Goal: Task Accomplishment & Management: Manage account settings

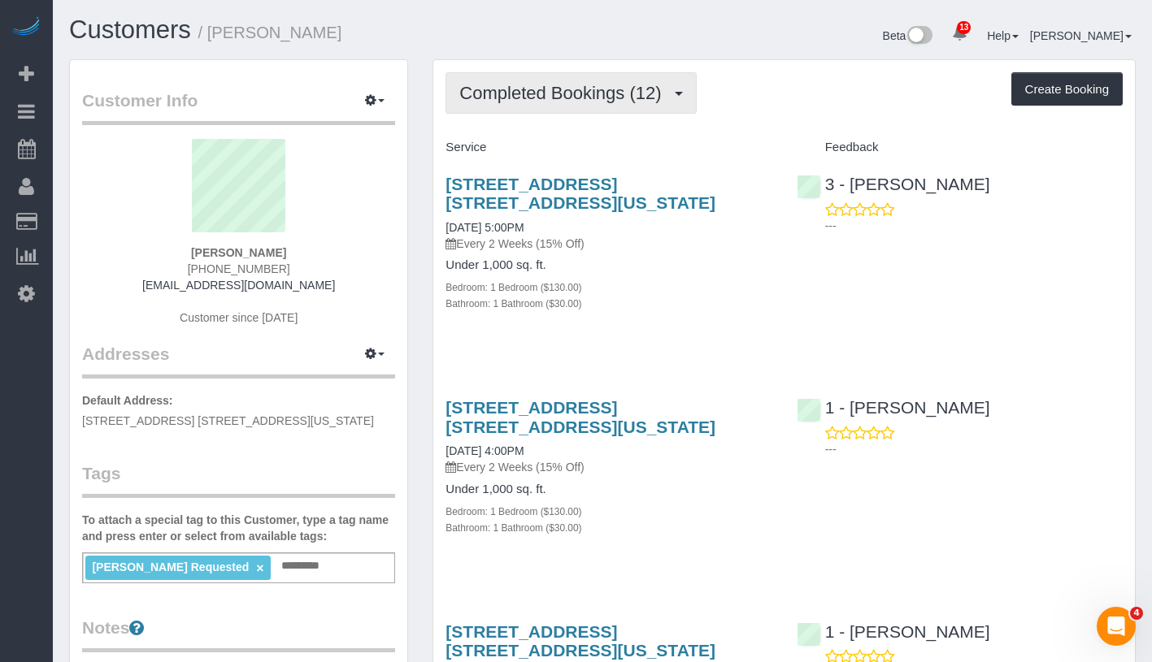
click at [578, 105] on button "Completed Bookings (12)" at bounding box center [570, 92] width 250 height 41
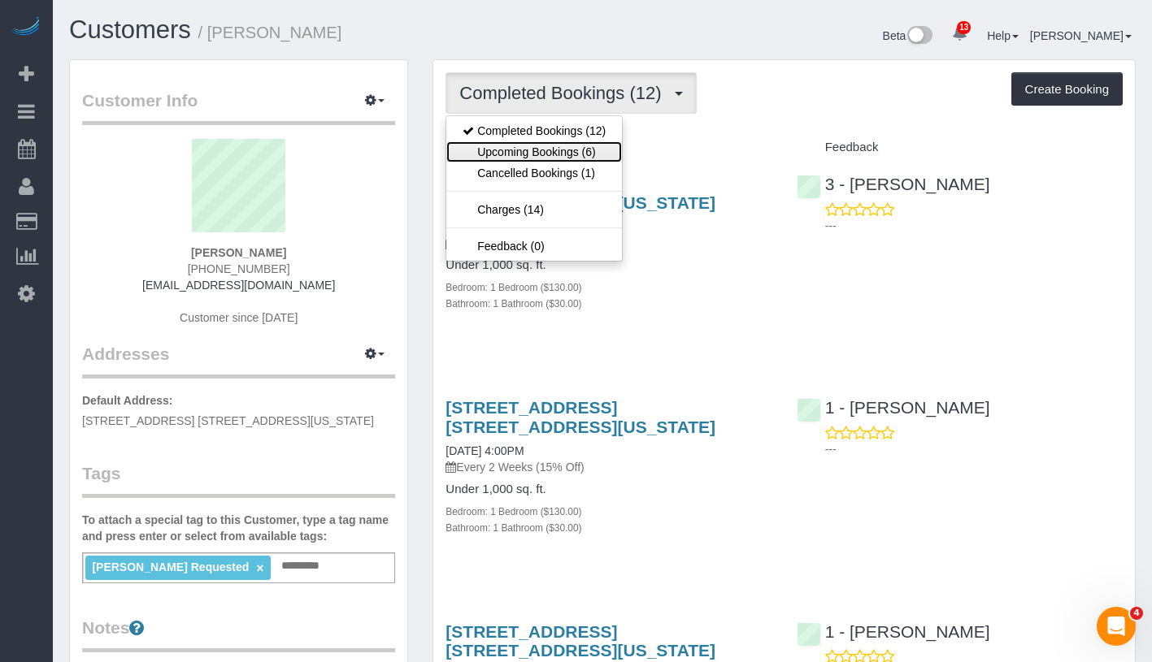
click at [562, 149] on link "Upcoming Bookings (6)" at bounding box center [534, 151] width 176 height 21
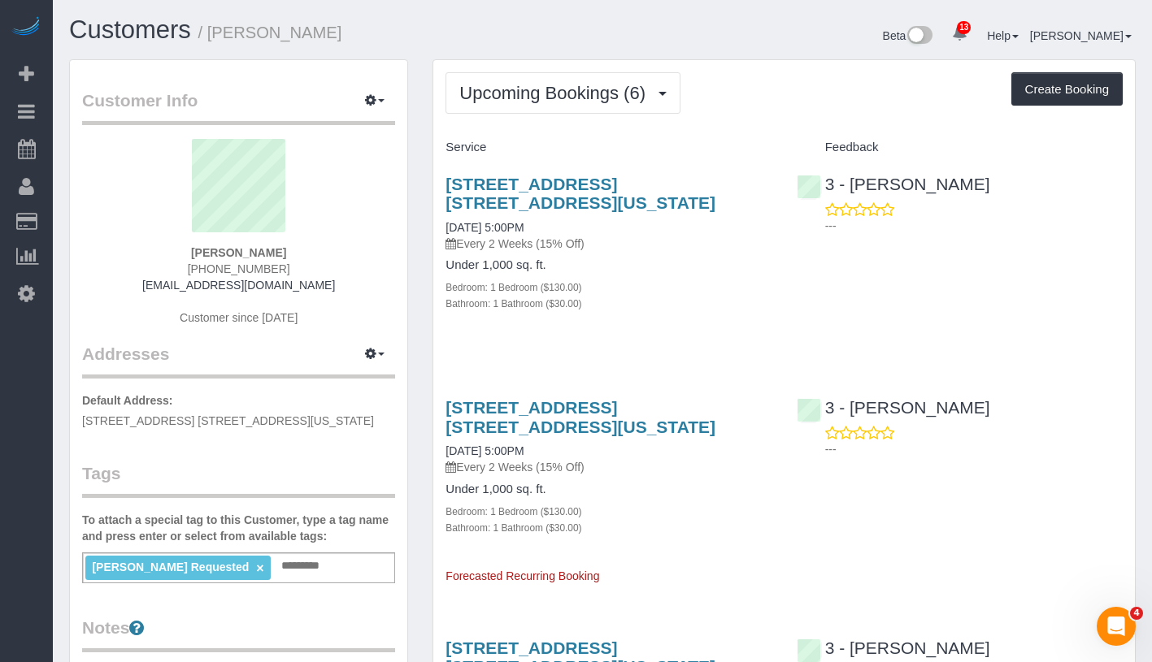
drag, startPoint x: 440, startPoint y: 450, endPoint x: 580, endPoint y: 449, distance: 140.6
click at [580, 449] on div "[STREET_ADDRESS] [STREET_ADDRESS][US_STATE] [DATE] 5:00PM Every 2 Weeks (15% Of…" at bounding box center [608, 483] width 350 height 199
copy link "[DATE] 5:00PM"
click at [523, 232] on link "[DATE] 5:00PM" at bounding box center [484, 227] width 78 height 13
click at [492, 445] on link "[DATE] 5:00PM" at bounding box center [484, 451] width 78 height 13
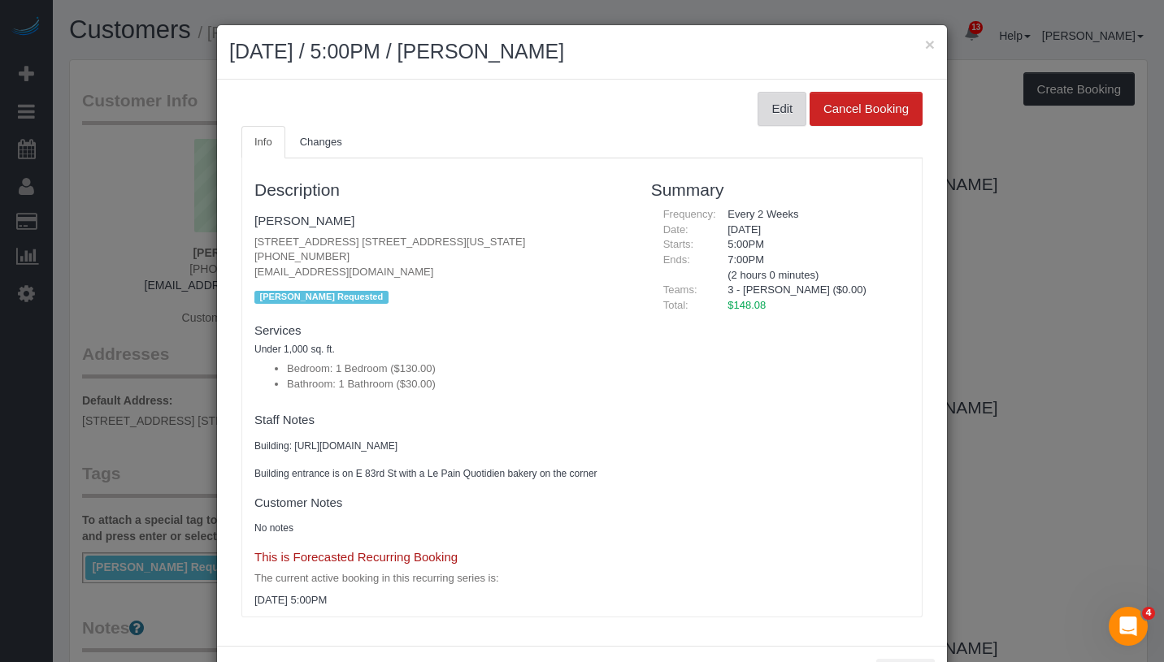
click at [771, 105] on button "Edit" at bounding box center [781, 109] width 49 height 34
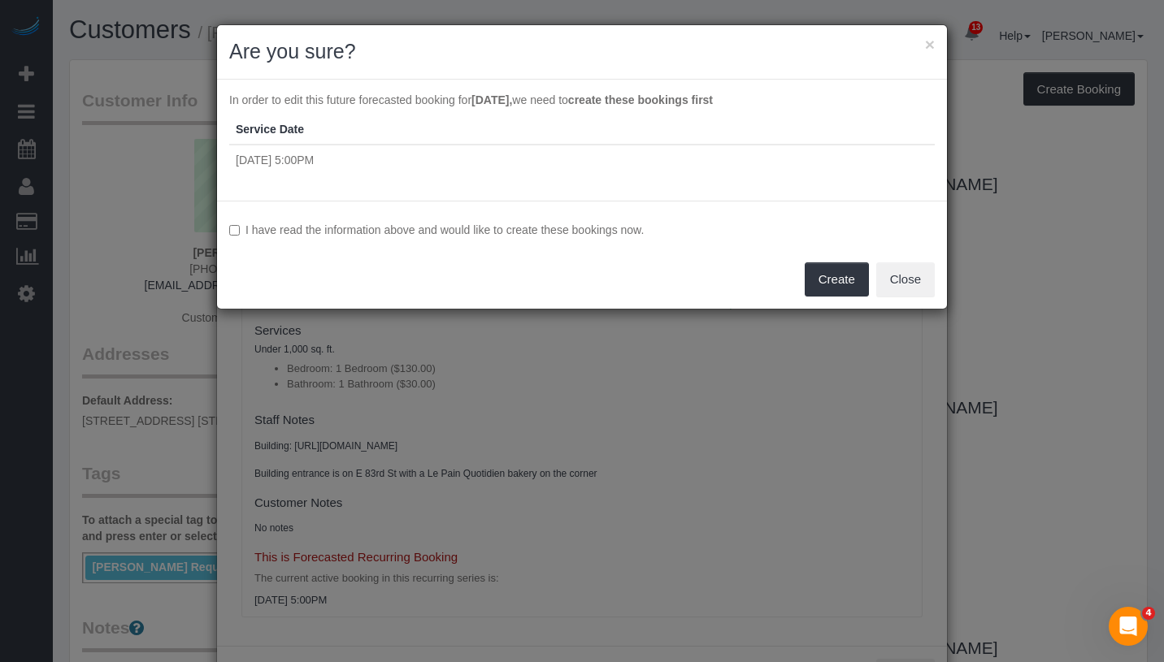
click at [568, 228] on label "I have read the information above and would like to create these bookings now." at bounding box center [581, 230] width 705 height 16
click at [809, 274] on button "Create" at bounding box center [837, 280] width 64 height 34
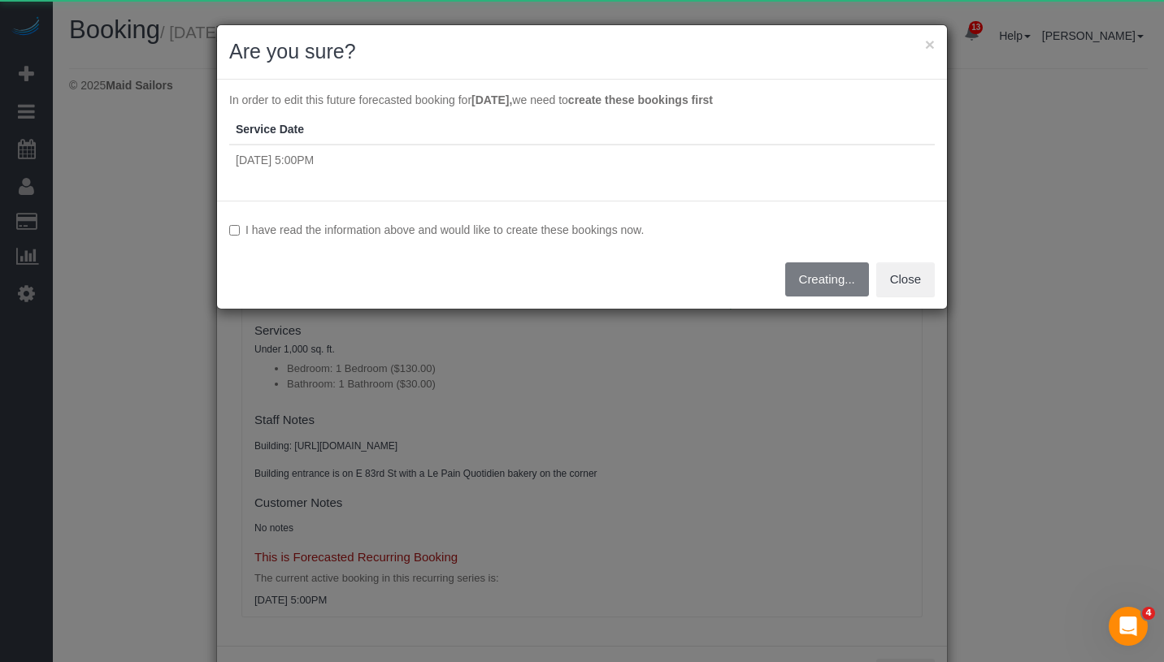
select select "NY"
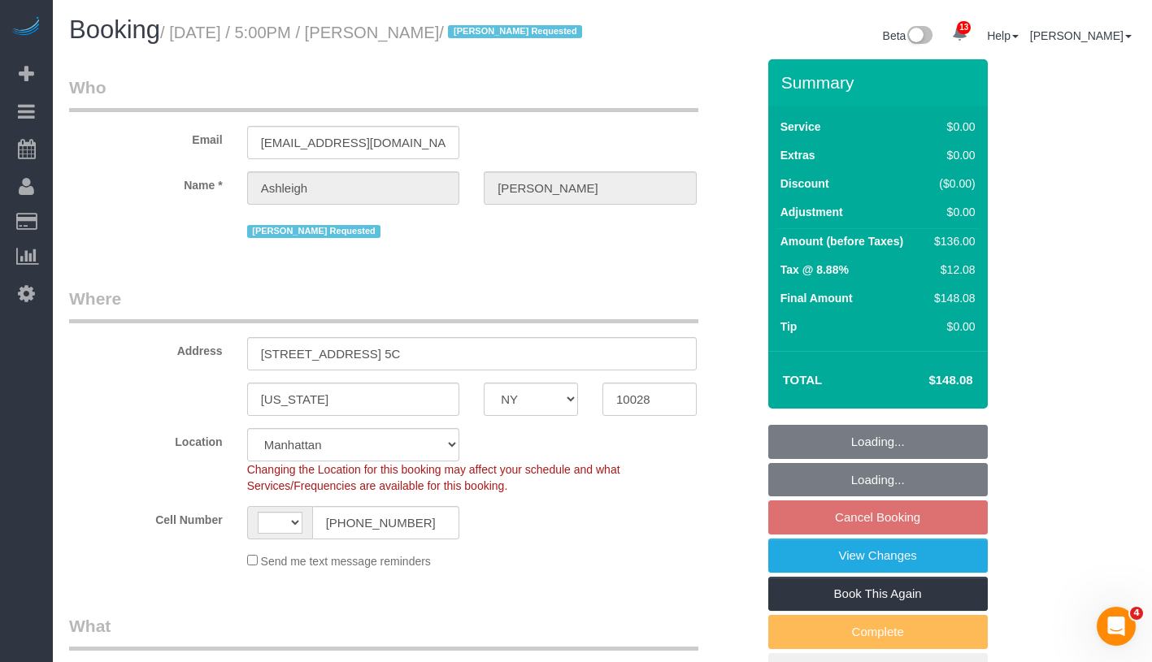
select select "string:stripe-pm_1RjPmy4VGloSiKo7ocZ9gVhm"
select select "string:[GEOGRAPHIC_DATA]"
select select "object:4190"
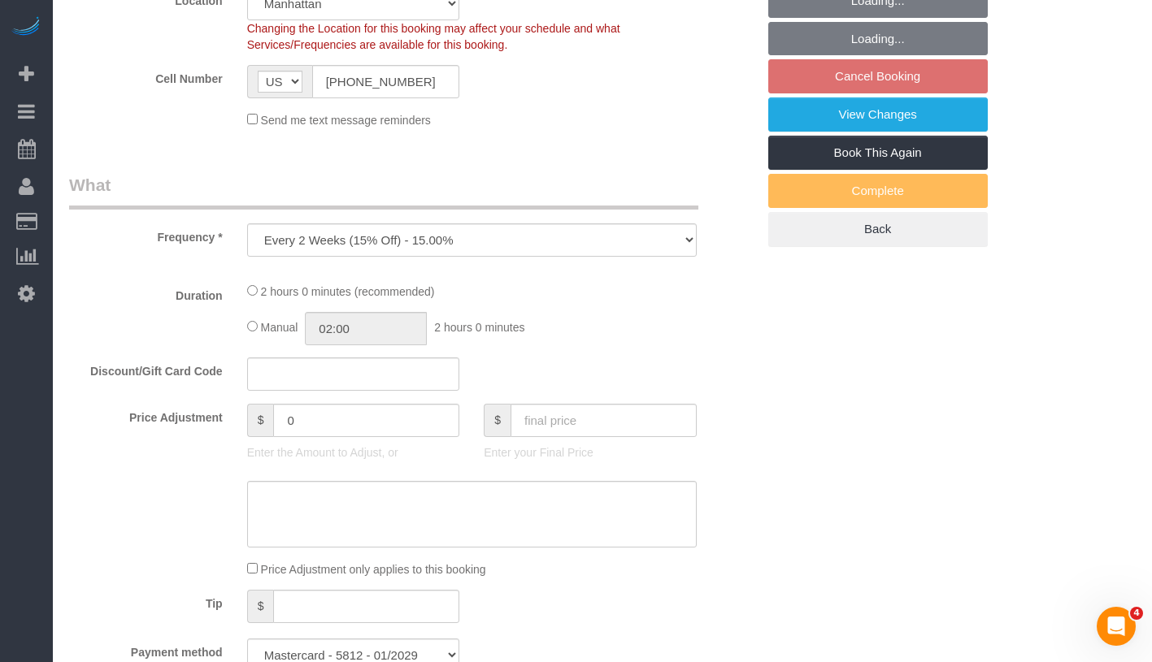
select select "1"
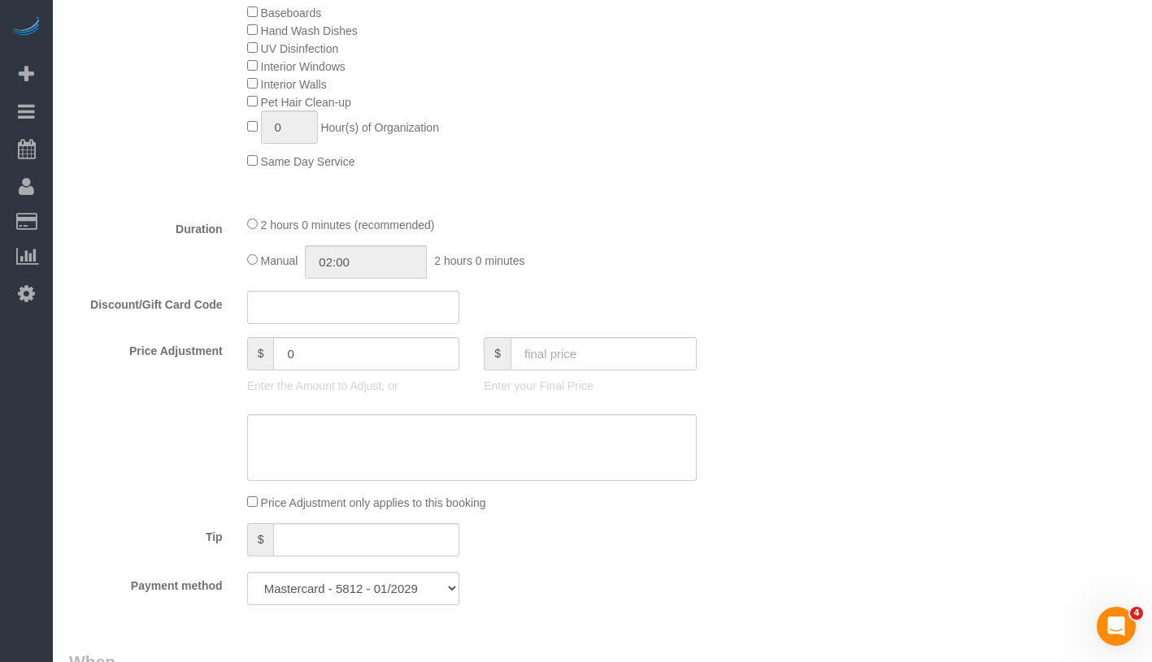
select select "object:4302"
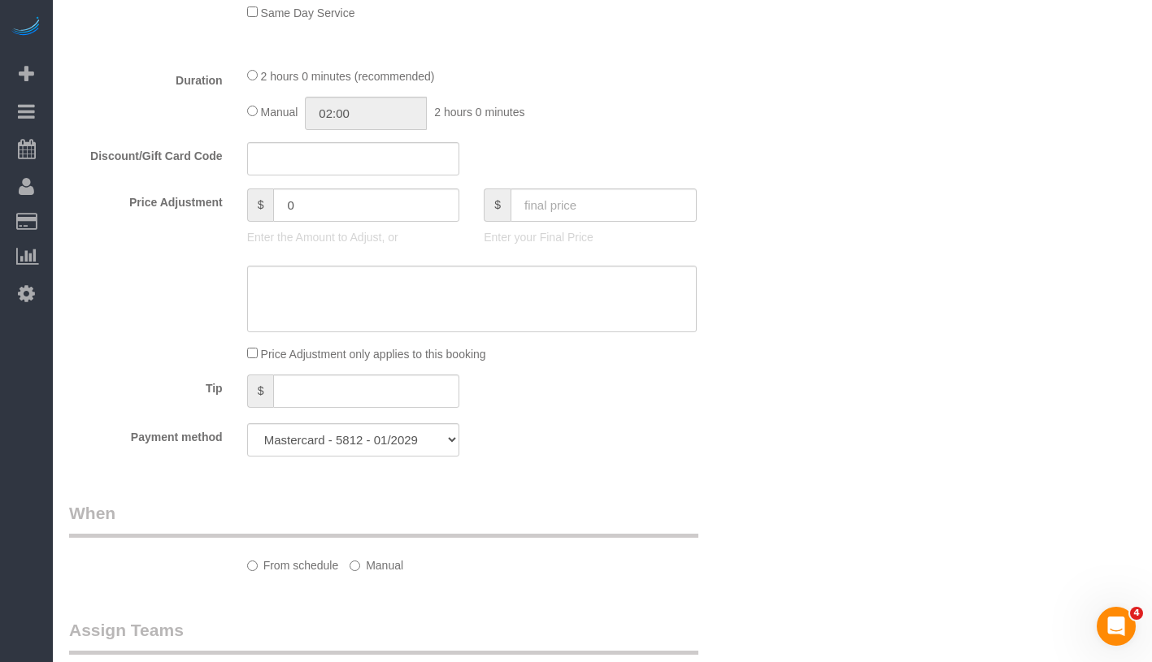
select select "spot7"
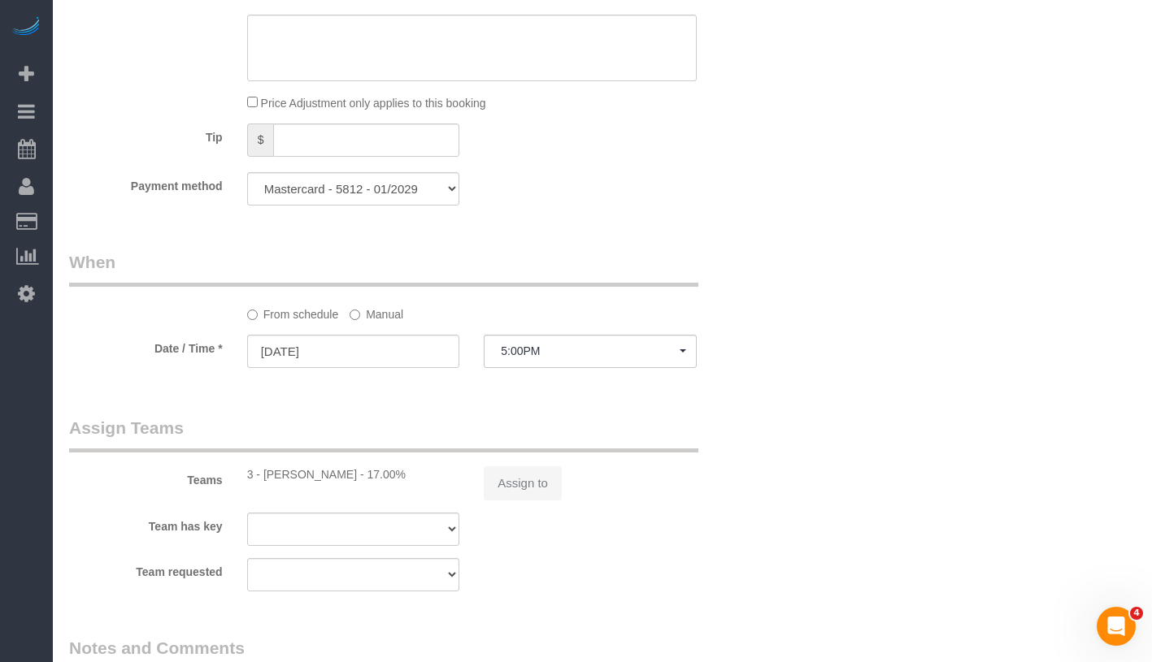
select select "number:66"
select select "number:78"
select select "number:15"
select select "number:5"
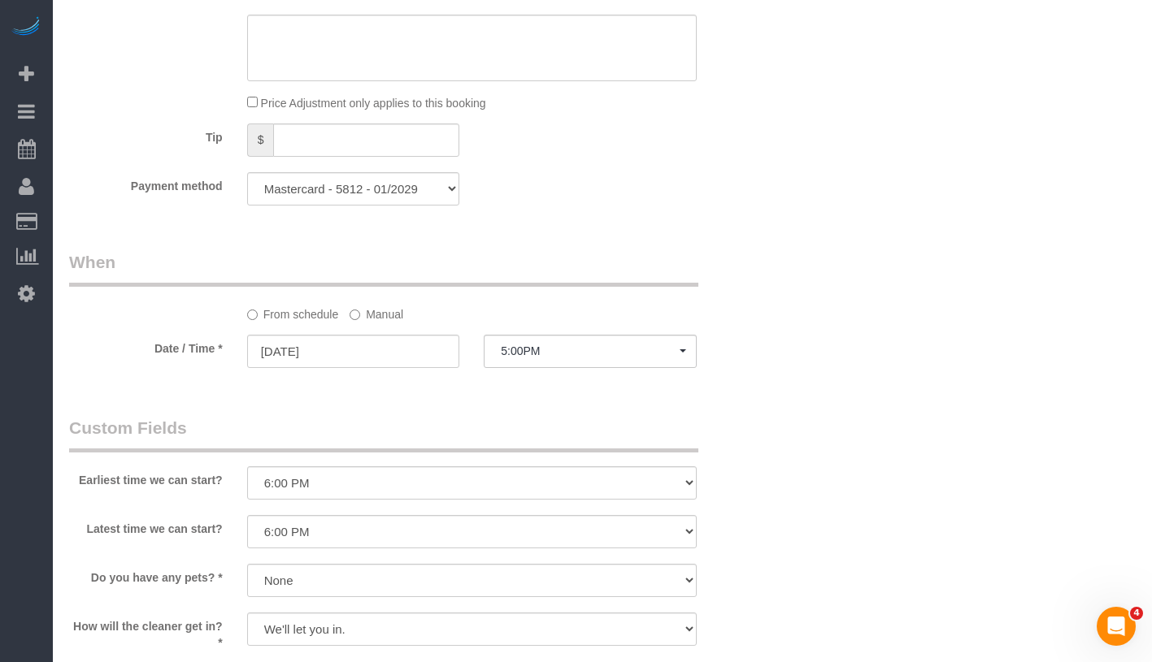
scroll to position [2243, 0]
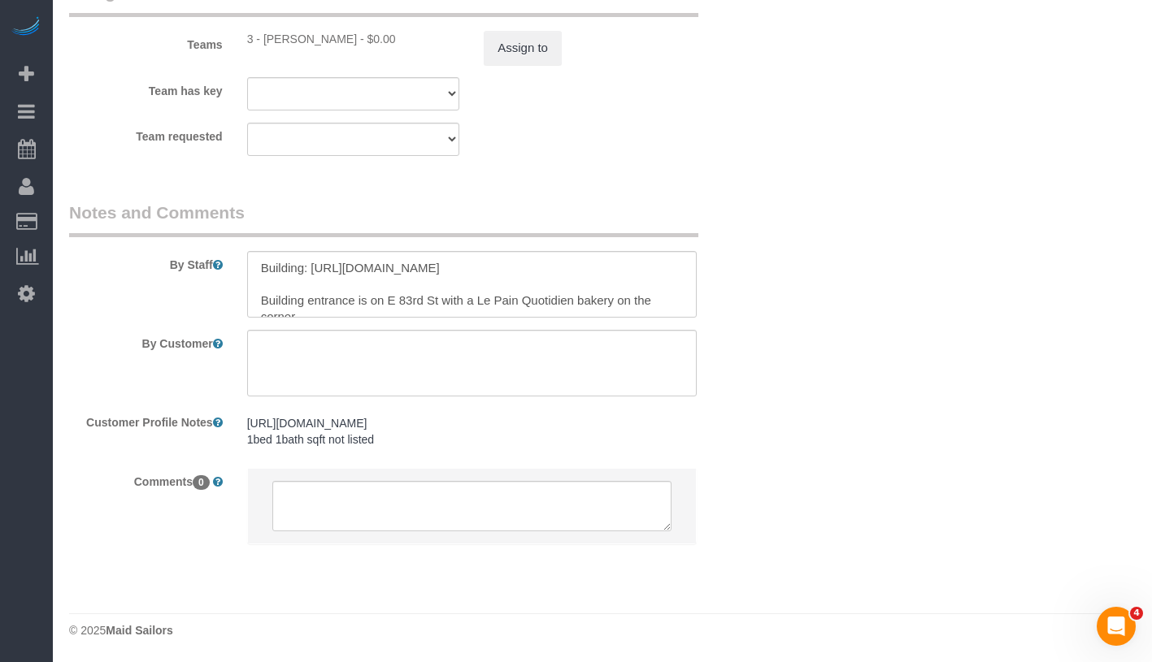
select select "1"
click at [462, 513] on textarea at bounding box center [471, 506] width 399 height 50
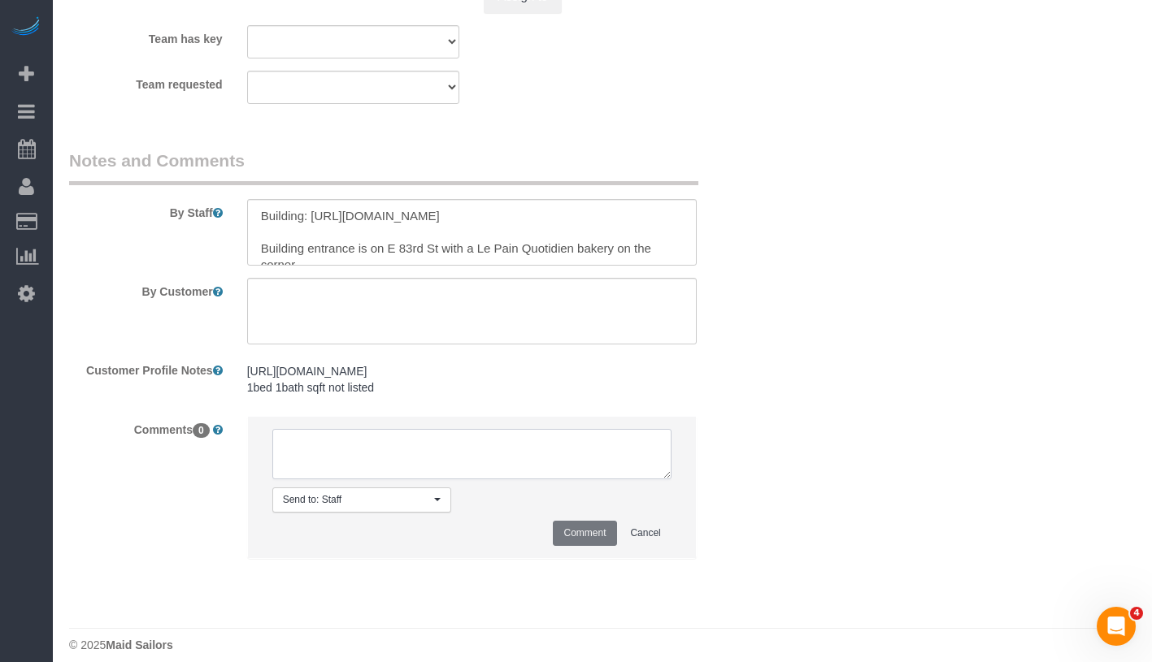
paste textarea "My work has asked me to RTO Tuesdays and Thursdays. Did [PERSON_NAME] (sorry ab…"
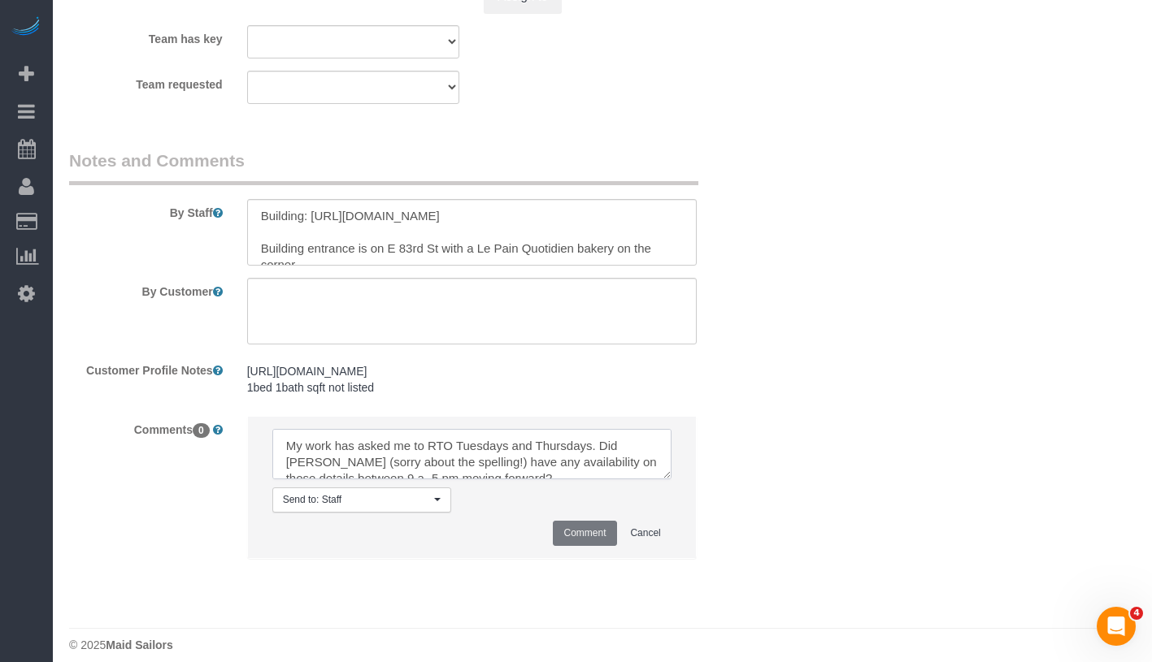
scroll to position [7, 0]
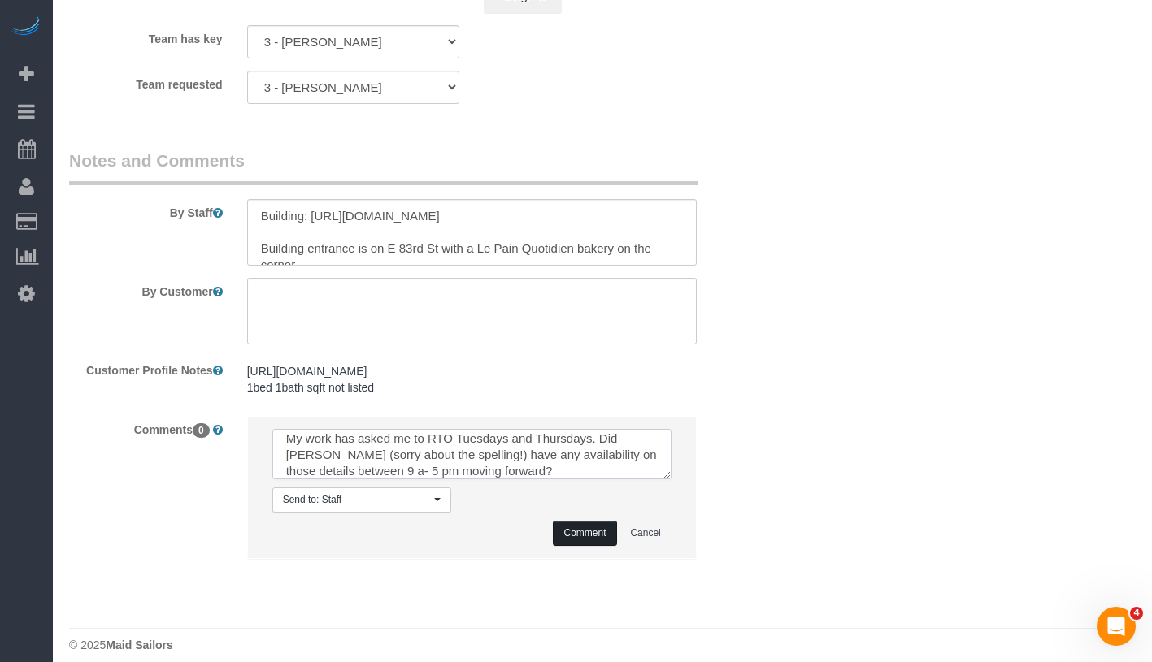
type textarea "My work has asked me to RTO Tuesdays and Thursdays. Did [PERSON_NAME] (sorry ab…"
click at [585, 546] on button "Comment" at bounding box center [584, 533] width 63 height 25
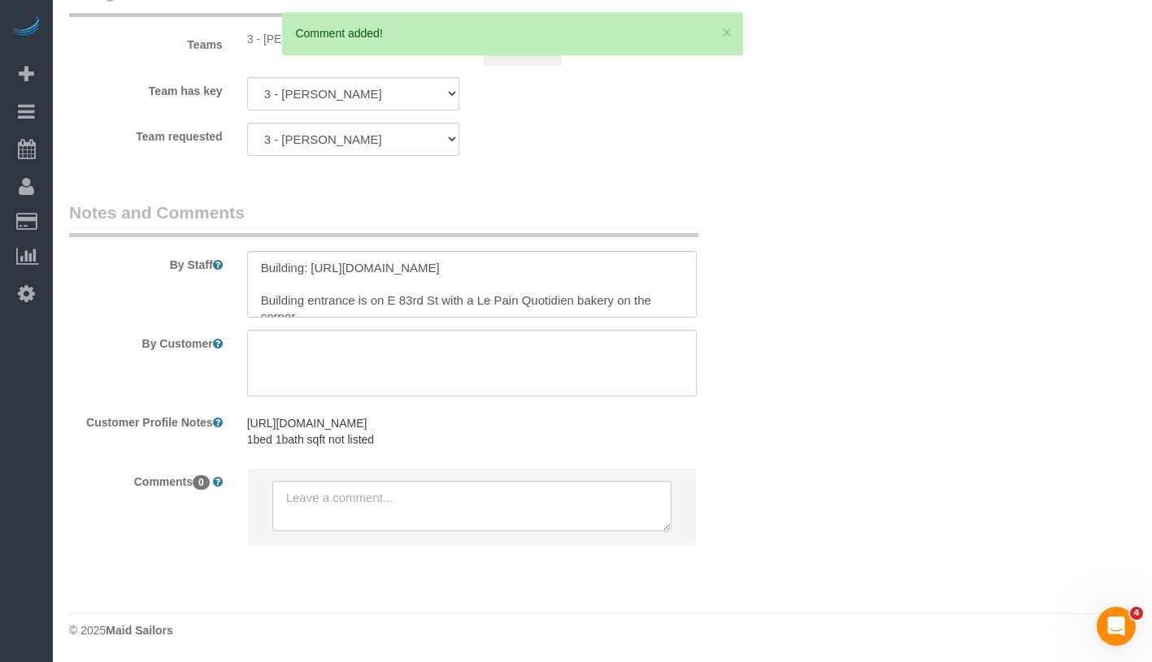
scroll to position [0, 0]
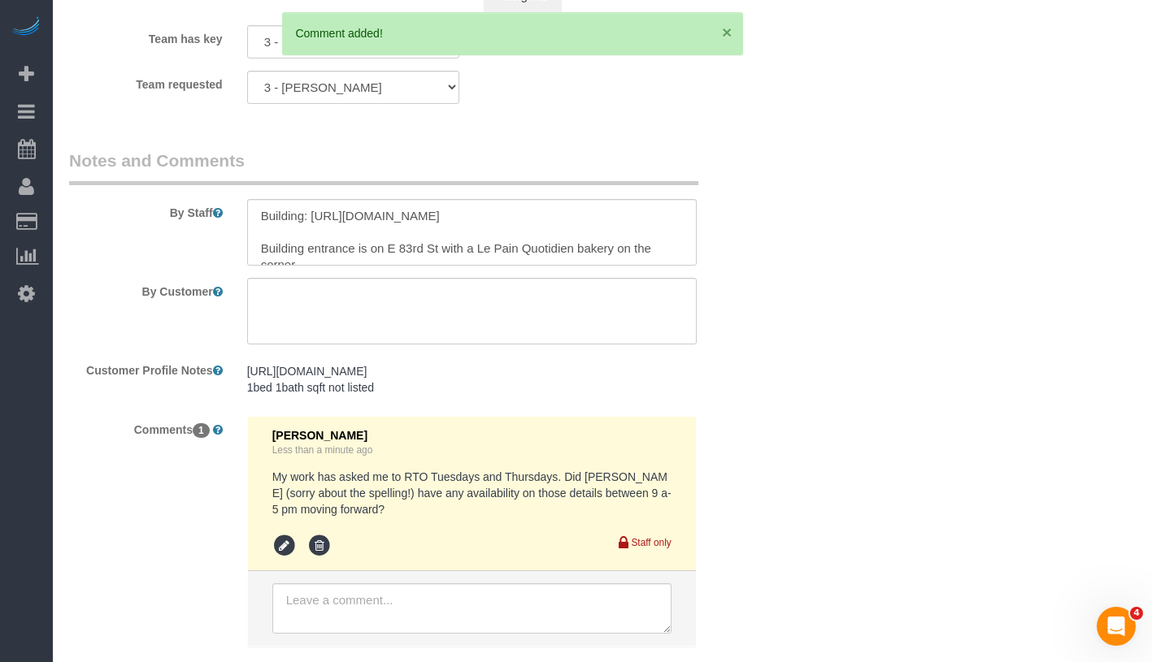
click at [724, 29] on button "×" at bounding box center [727, 32] width 10 height 17
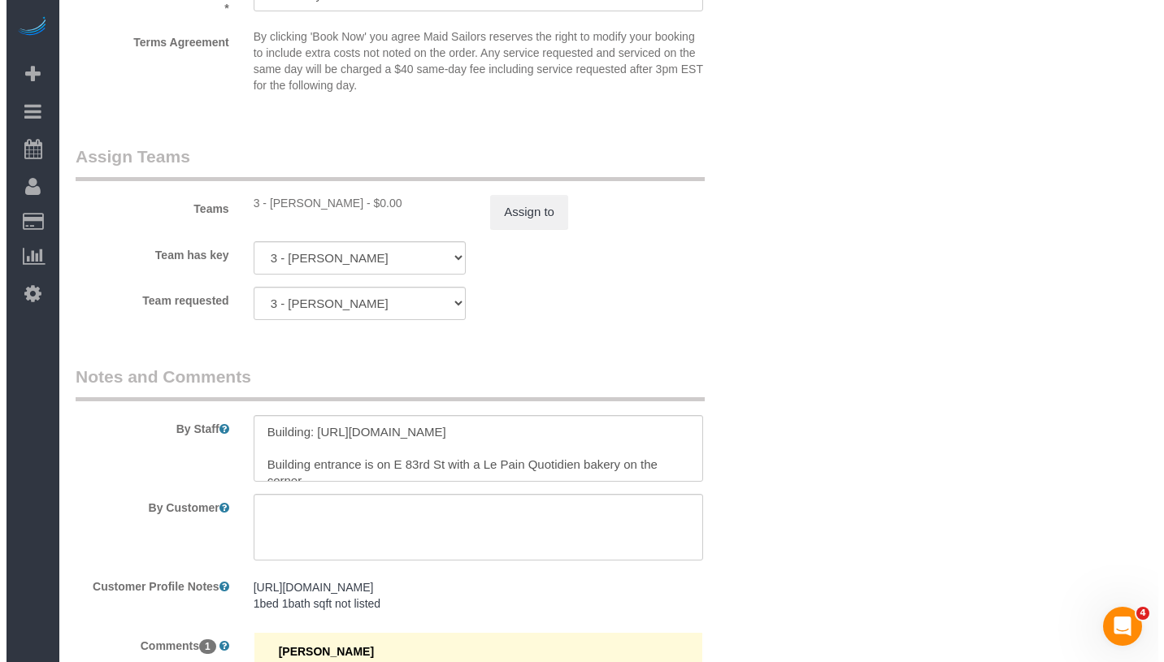
scroll to position [1904, 0]
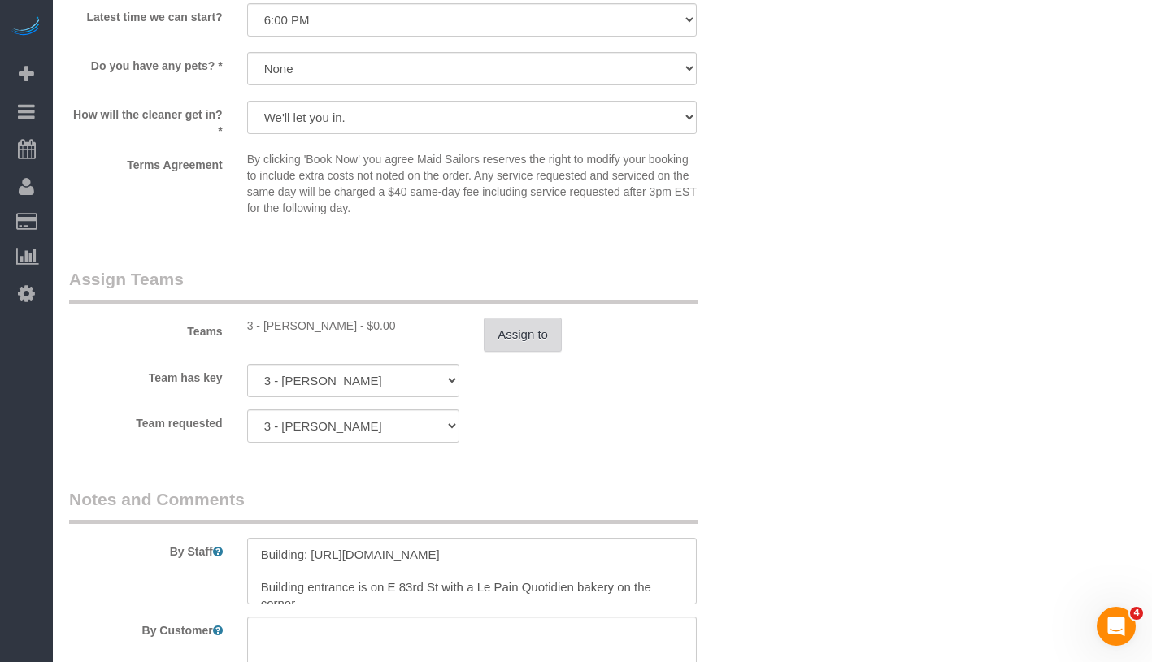
click at [495, 349] on button "Assign to" at bounding box center [523, 335] width 78 height 34
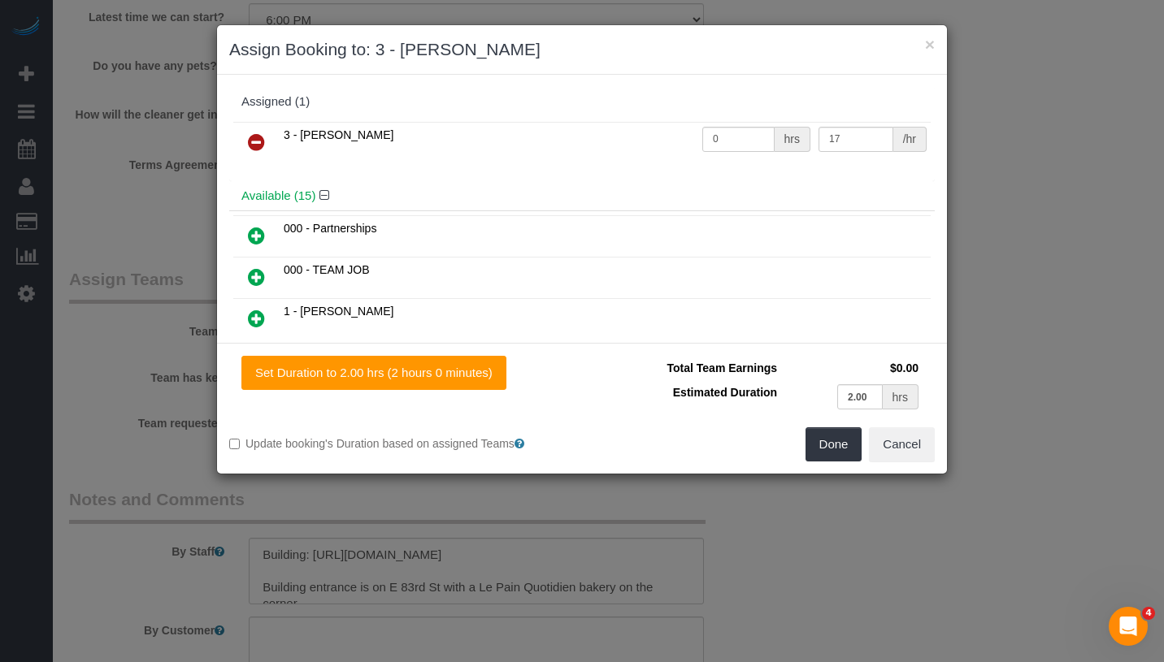
click at [251, 140] on icon at bounding box center [256, 142] width 17 height 20
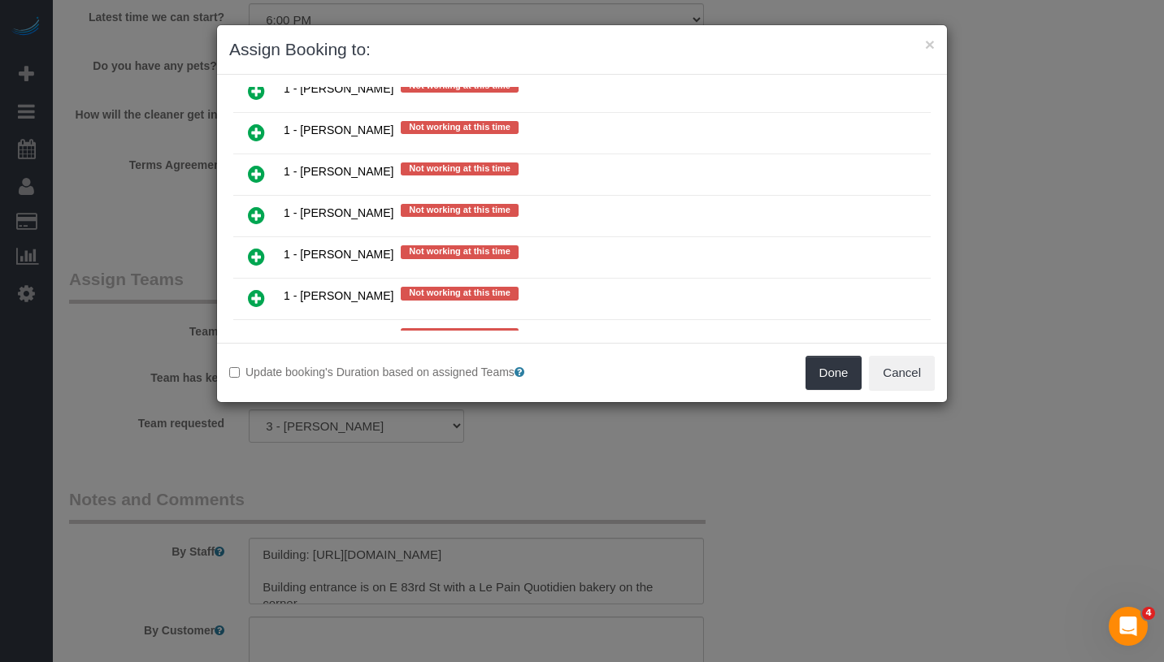
scroll to position [1595, 0]
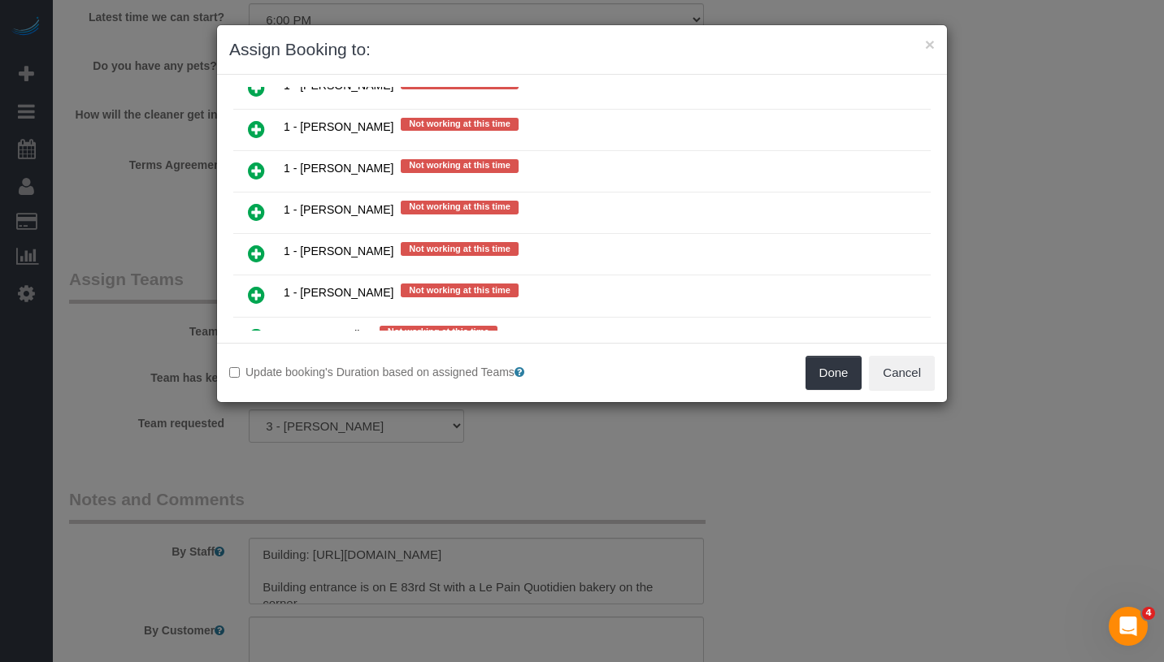
click at [254, 285] on icon at bounding box center [256, 295] width 17 height 20
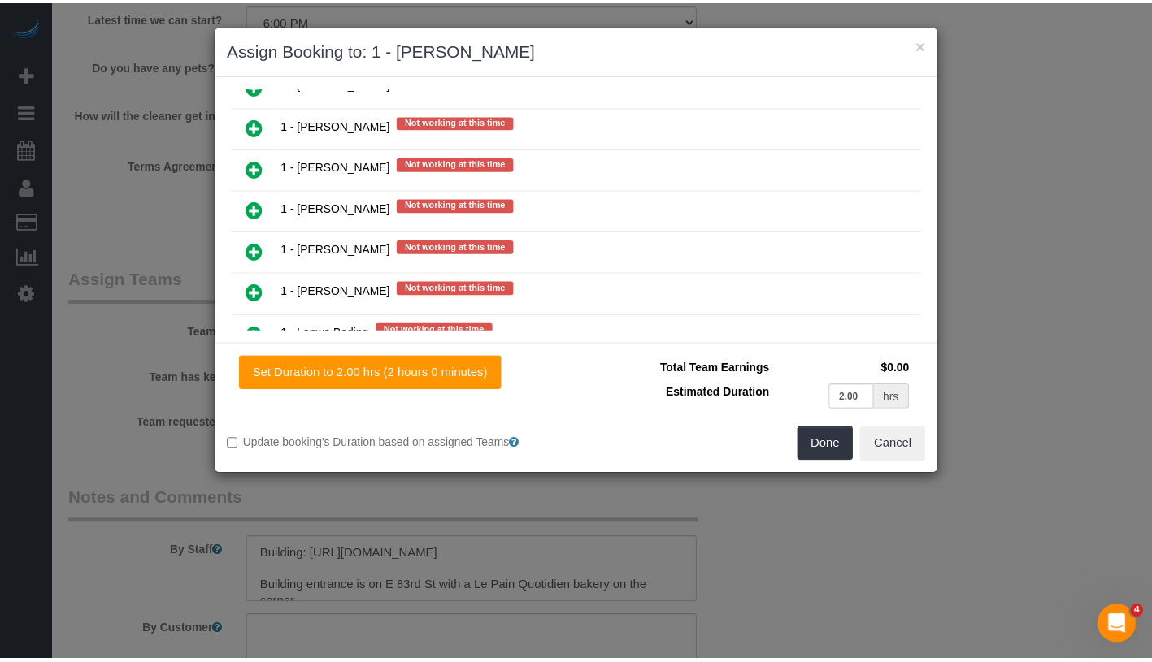
scroll to position [1632, 0]
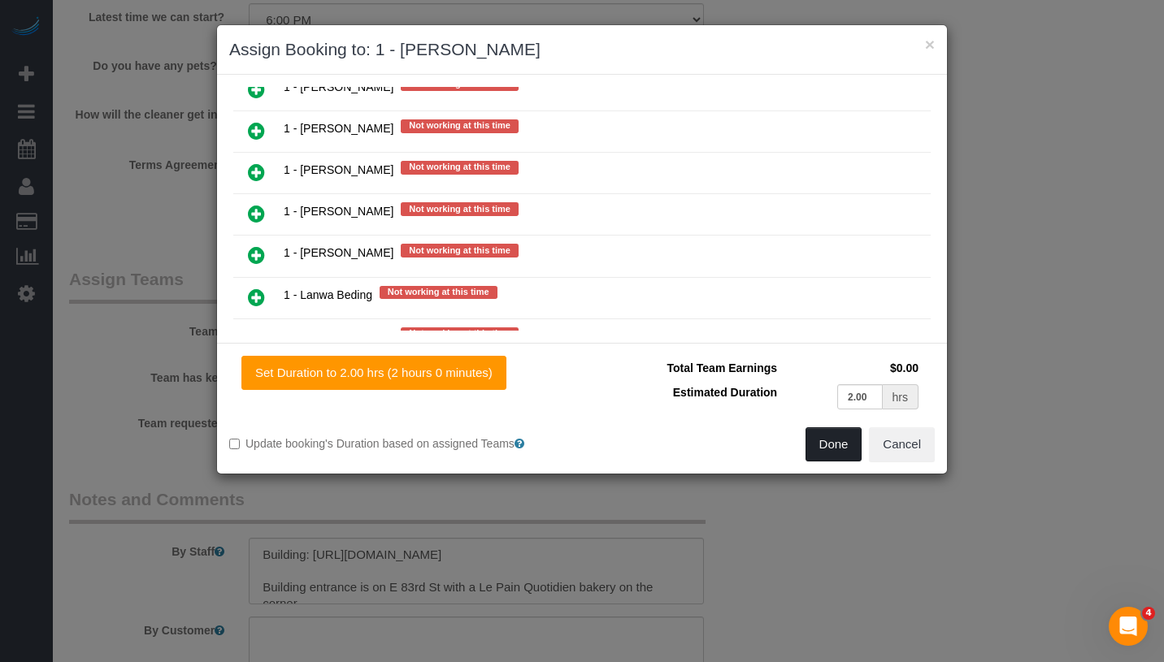
click at [833, 450] on button "Done" at bounding box center [833, 445] width 57 height 34
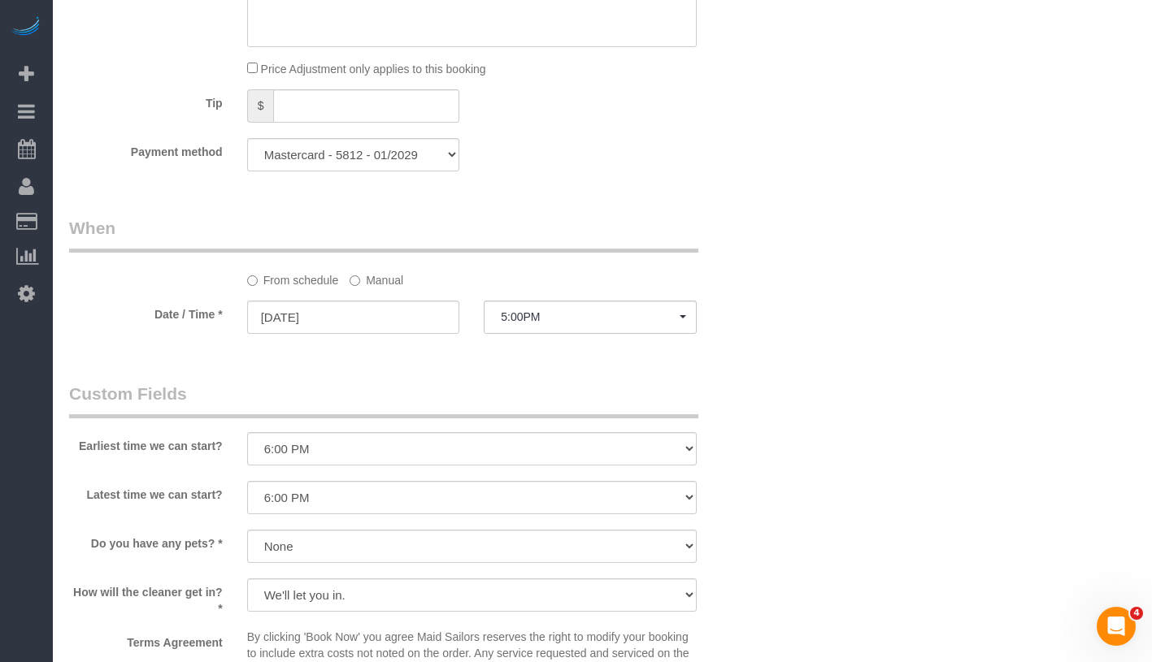
scroll to position [1447, 0]
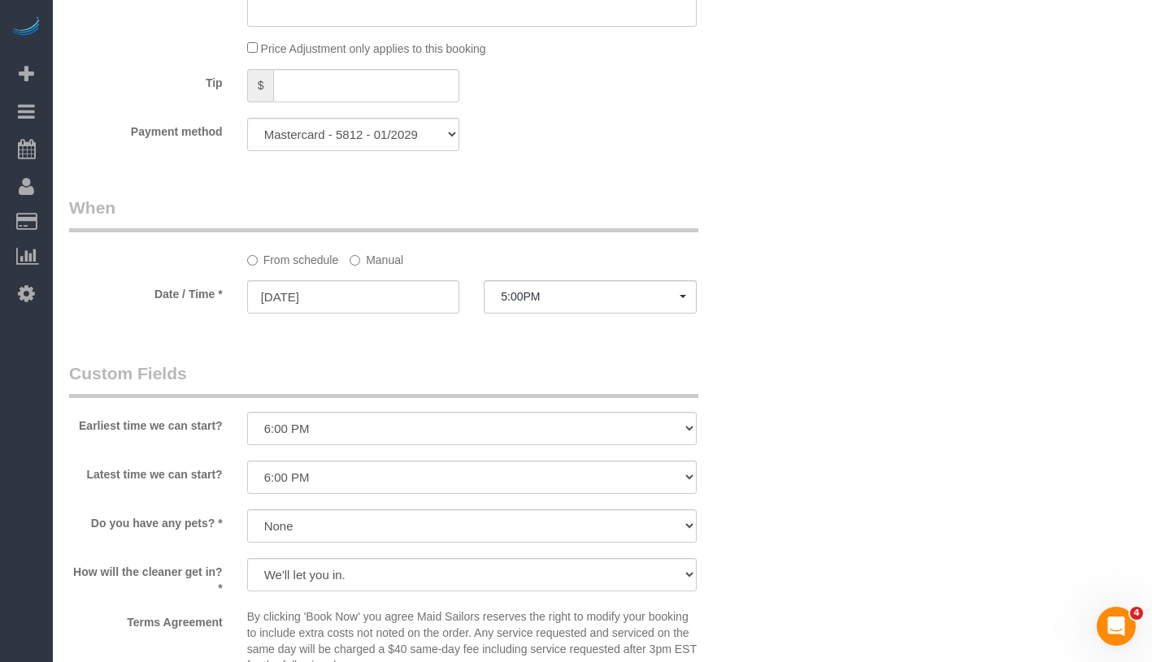
click at [377, 268] on label "Manual" at bounding box center [376, 257] width 54 height 22
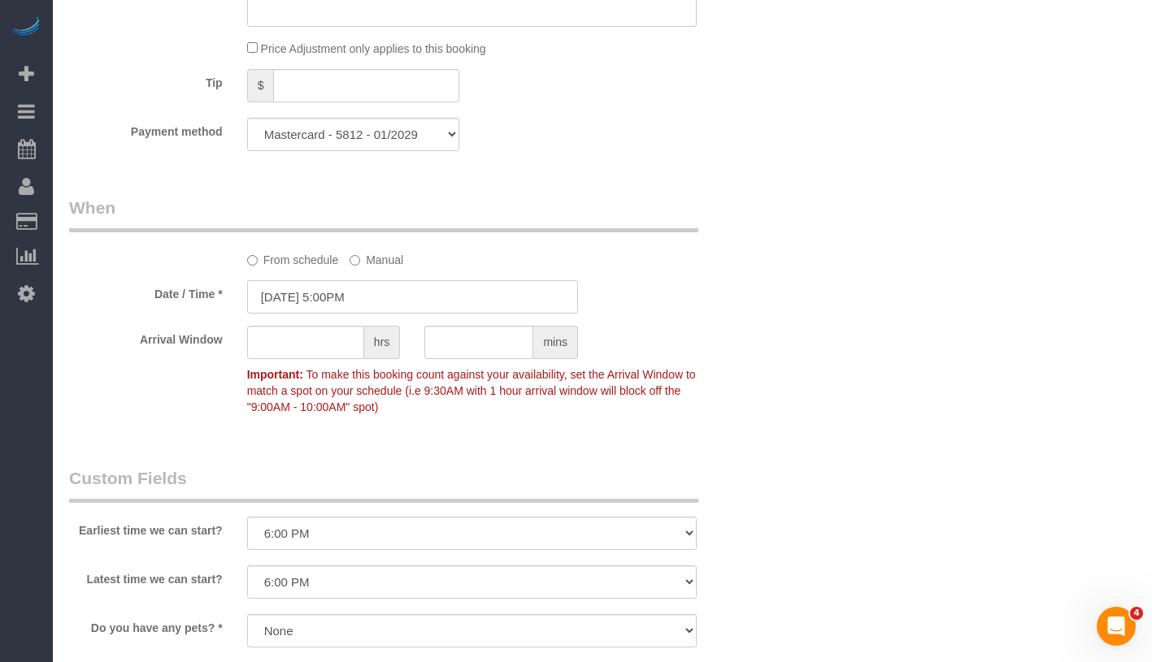
click at [378, 314] on input "[DATE] 5:00PM" at bounding box center [412, 296] width 331 height 33
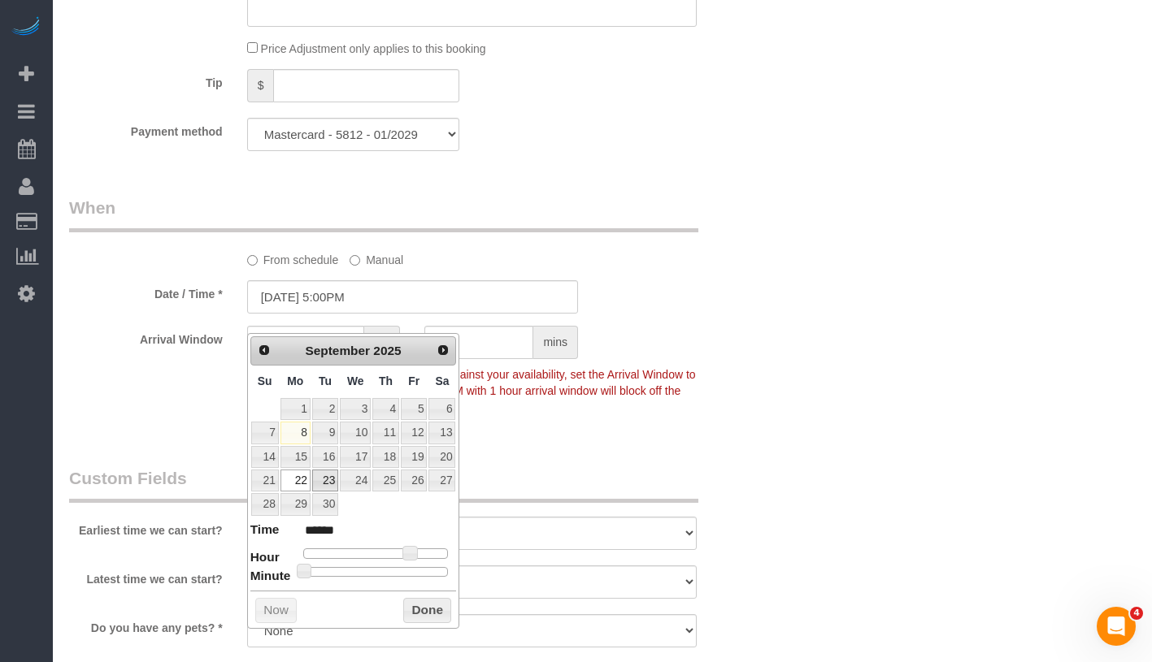
click at [319, 479] on link "23" at bounding box center [325, 481] width 26 height 22
type input "[DATE] 4:00PM"
type input "******"
click at [401, 549] on span at bounding box center [403, 553] width 15 height 15
click at [418, 610] on button "Done" at bounding box center [427, 611] width 48 height 26
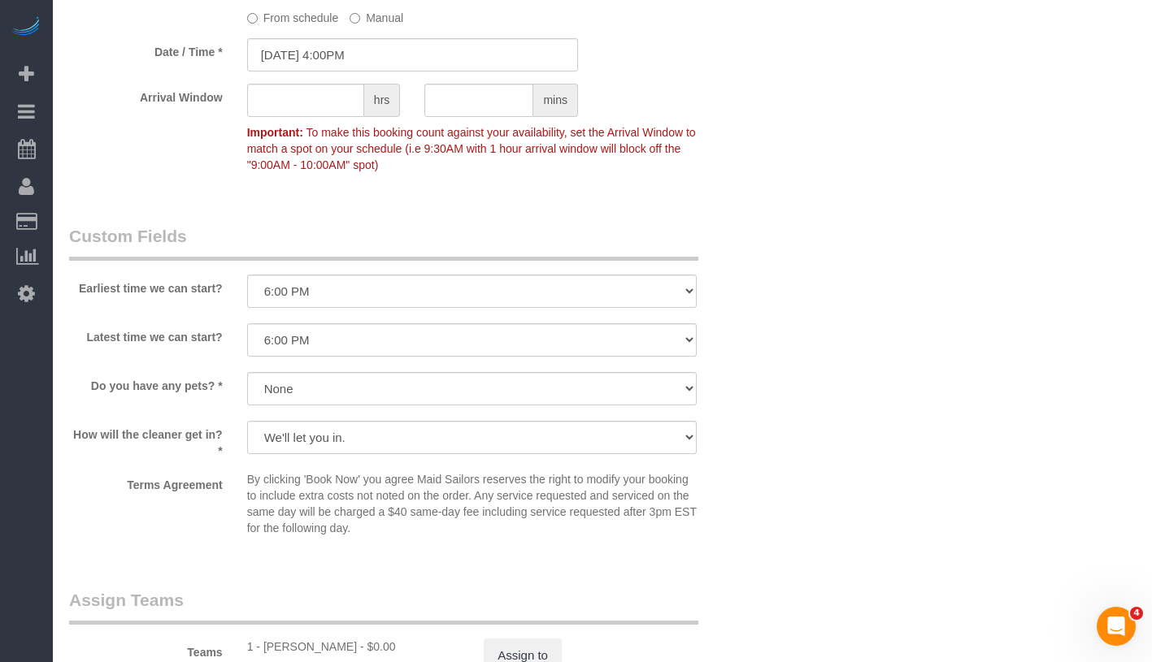
scroll to position [1722, 0]
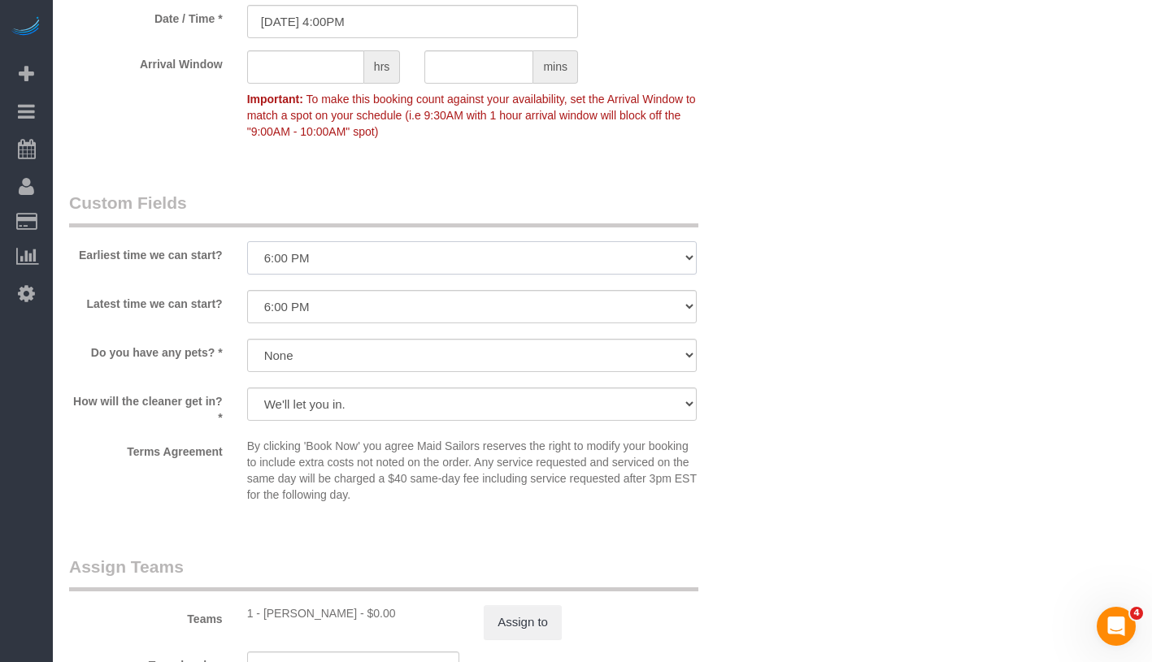
click at [305, 275] on select "I am not flexible, keep my selected time 8:00 AM 9:00 AM 10:00 AM 11:00 AM 12:0…" at bounding box center [471, 257] width 449 height 33
select select "number:57"
click at [358, 318] on select "I am not flexible, keep my selected time 8:00 AM 9:00 AM 10:00 AM 11:00 AM 12:0…" at bounding box center [471, 306] width 449 height 33
select select "number:77"
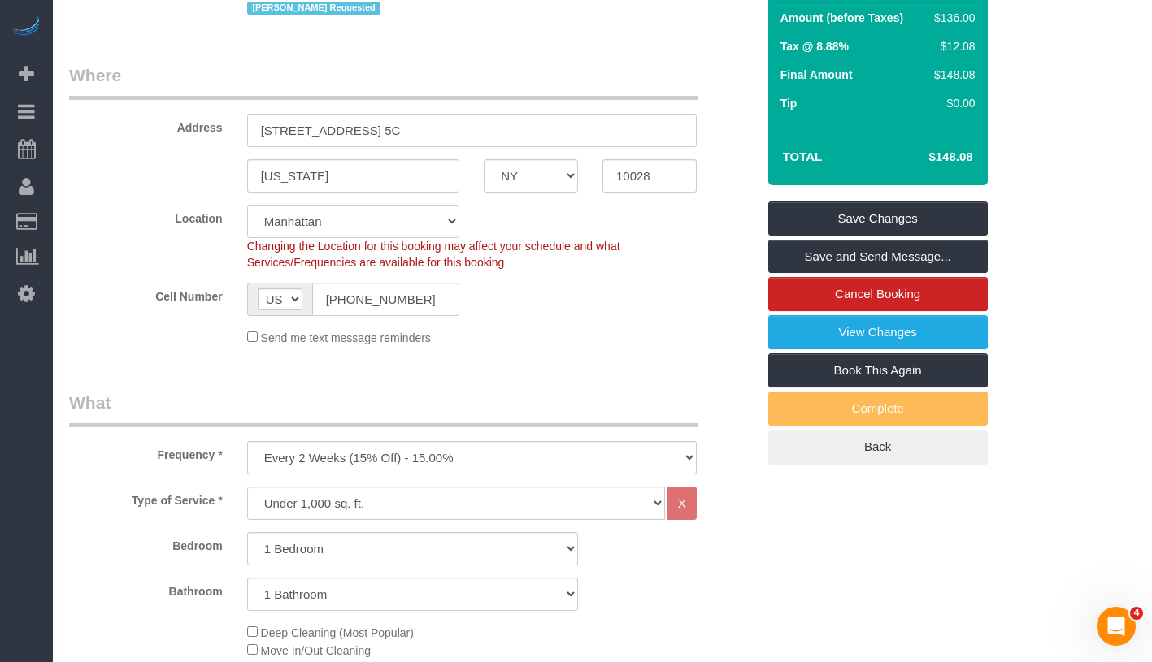
scroll to position [223, 0]
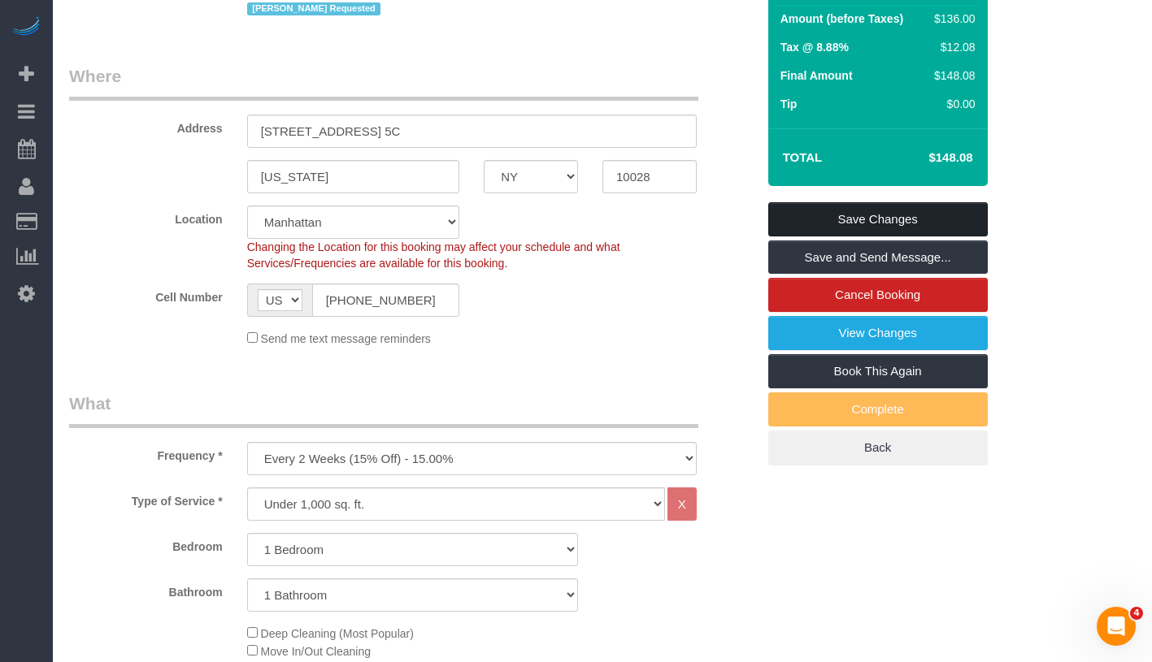
click at [931, 237] on link "Save Changes" at bounding box center [877, 219] width 219 height 34
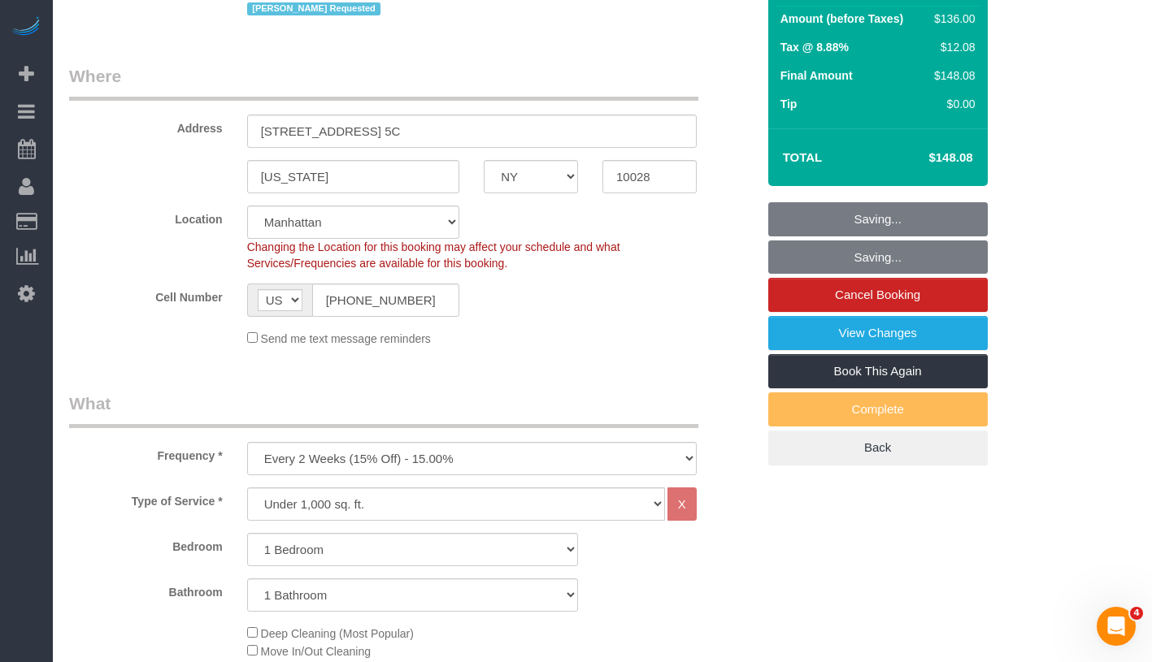
scroll to position [0, 0]
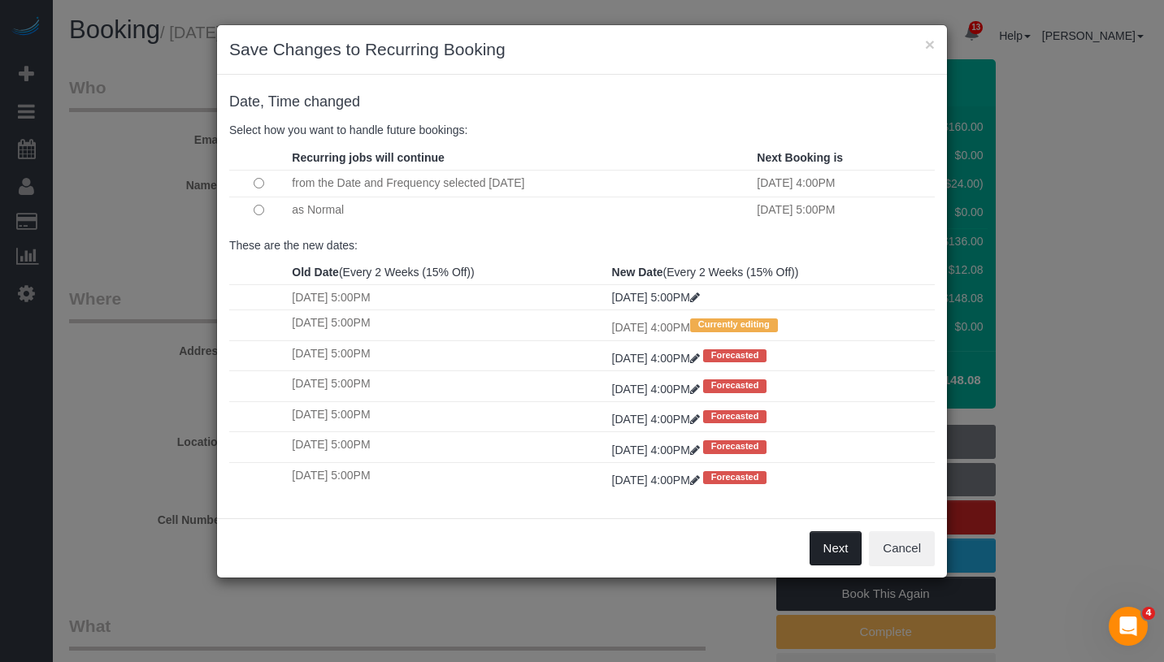
click at [818, 535] on button "Next" at bounding box center [836, 549] width 53 height 34
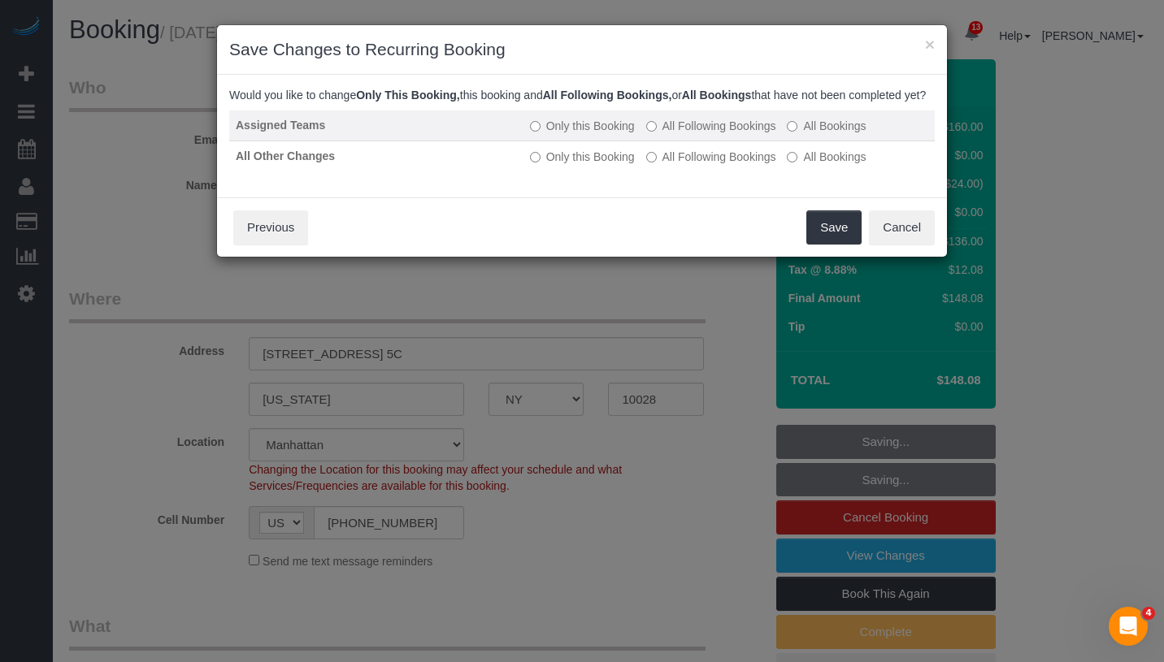
click at [688, 132] on td "Only this Booking All Following Bookings All Bookings" at bounding box center [728, 126] width 411 height 31
click at [695, 134] on label "All Following Bookings" at bounding box center [711, 126] width 130 height 16
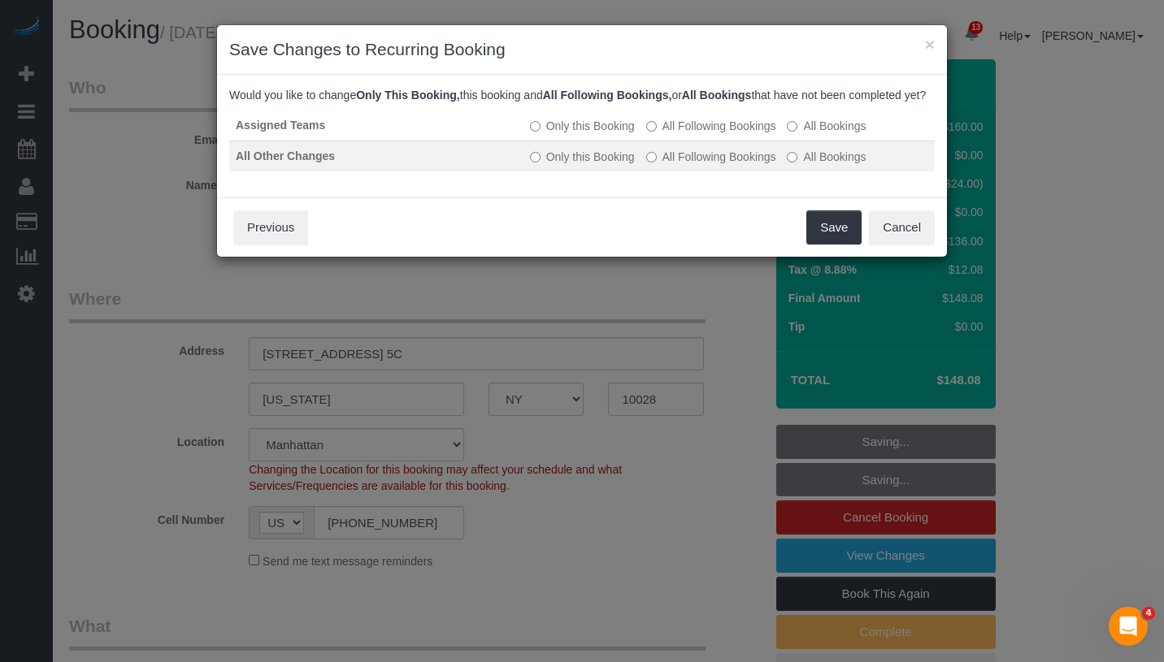
click at [692, 165] on label "All Following Bookings" at bounding box center [711, 157] width 130 height 16
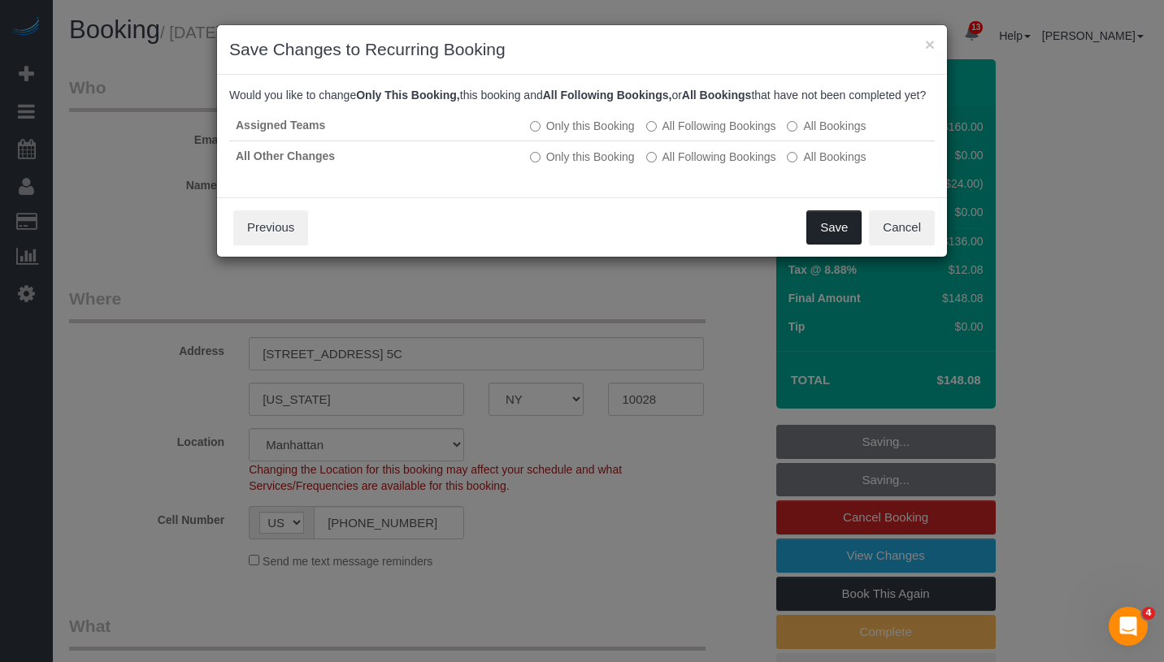
click at [843, 242] on button "Save" at bounding box center [833, 228] width 55 height 34
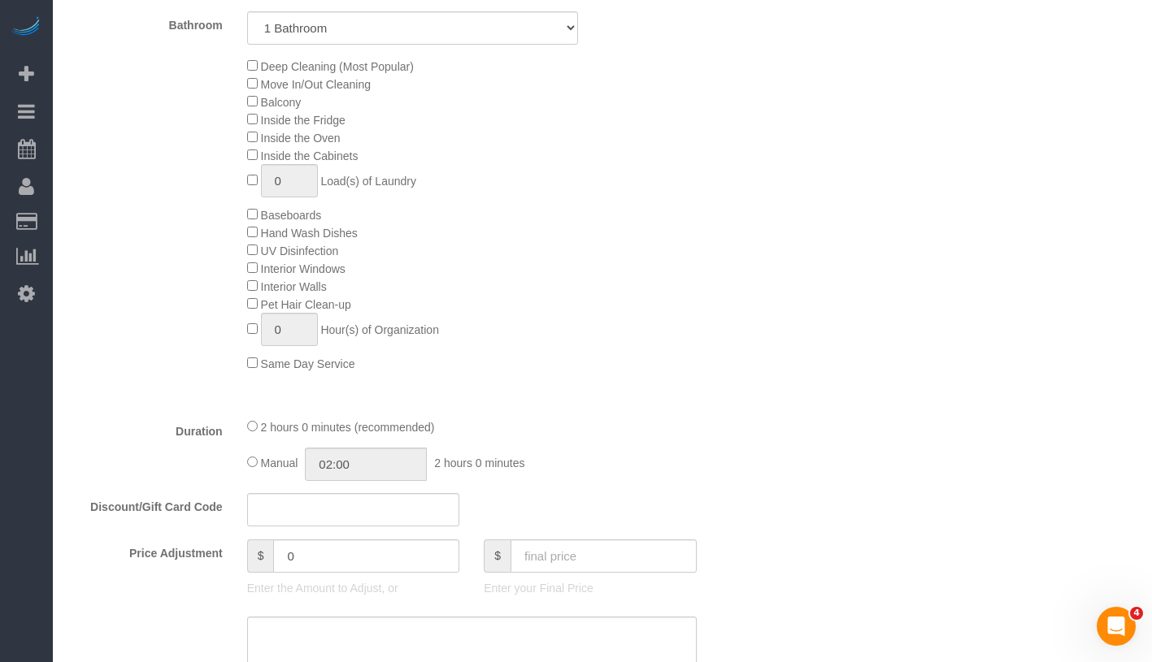
scroll to position [731, 0]
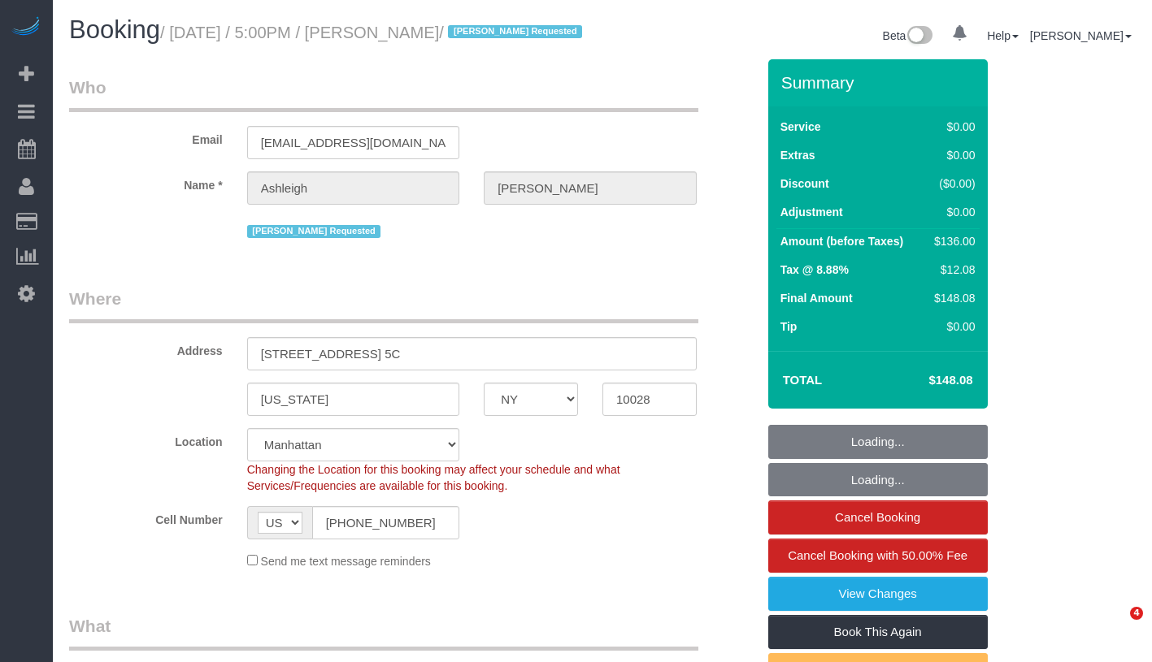
select select "NY"
select select "number:66"
select select "number:78"
select select "number:15"
select select "number:5"
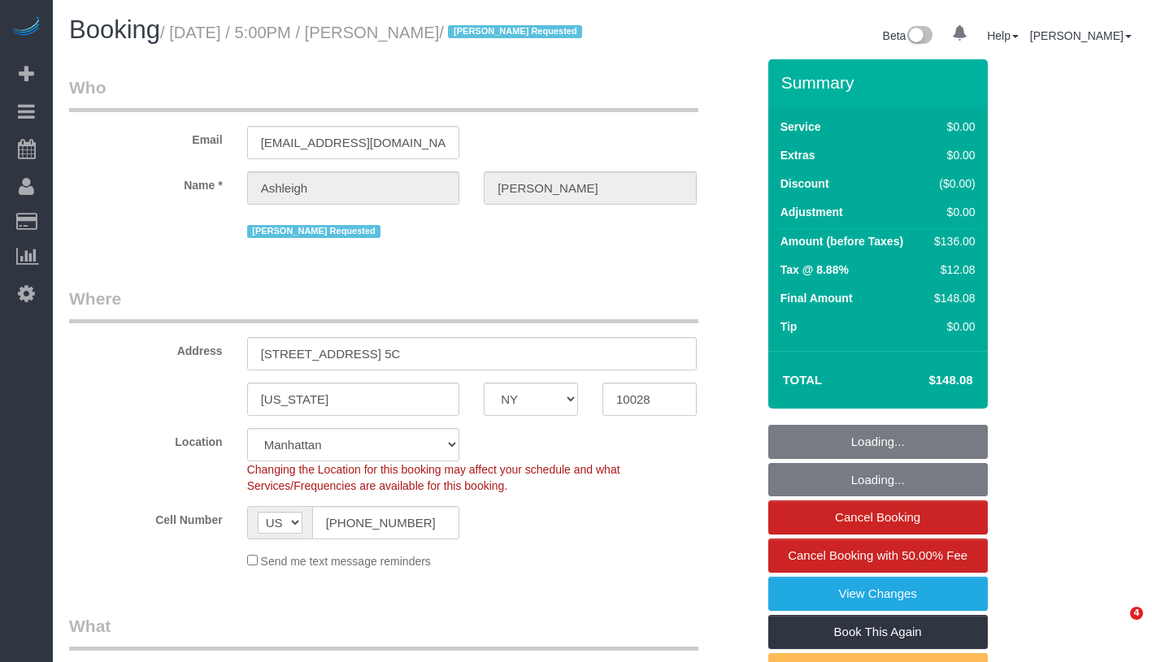
select select "object:995"
select select "1"
select select "spot1"
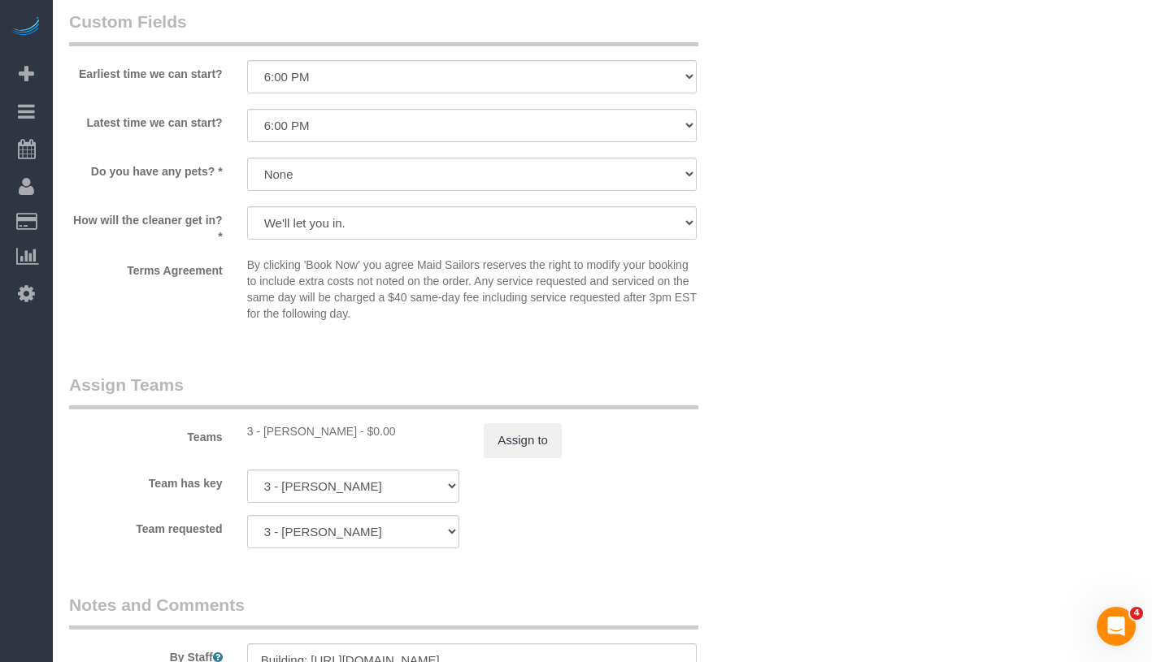
scroll to position [2243, 0]
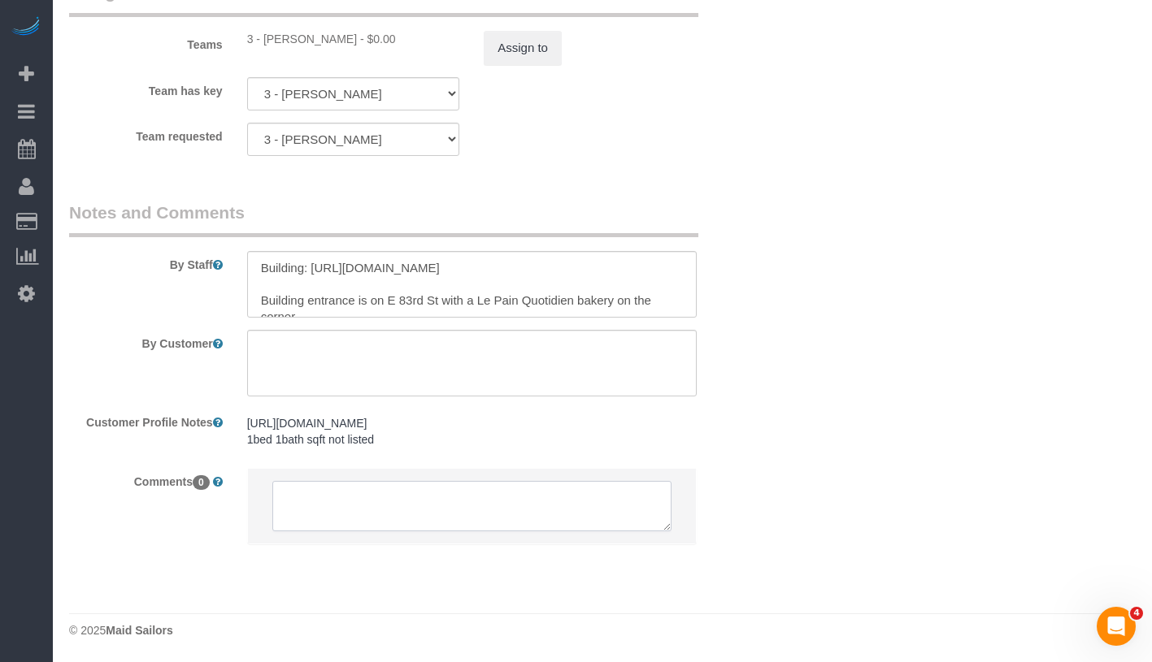
click at [346, 520] on textarea at bounding box center [471, 506] width 399 height 50
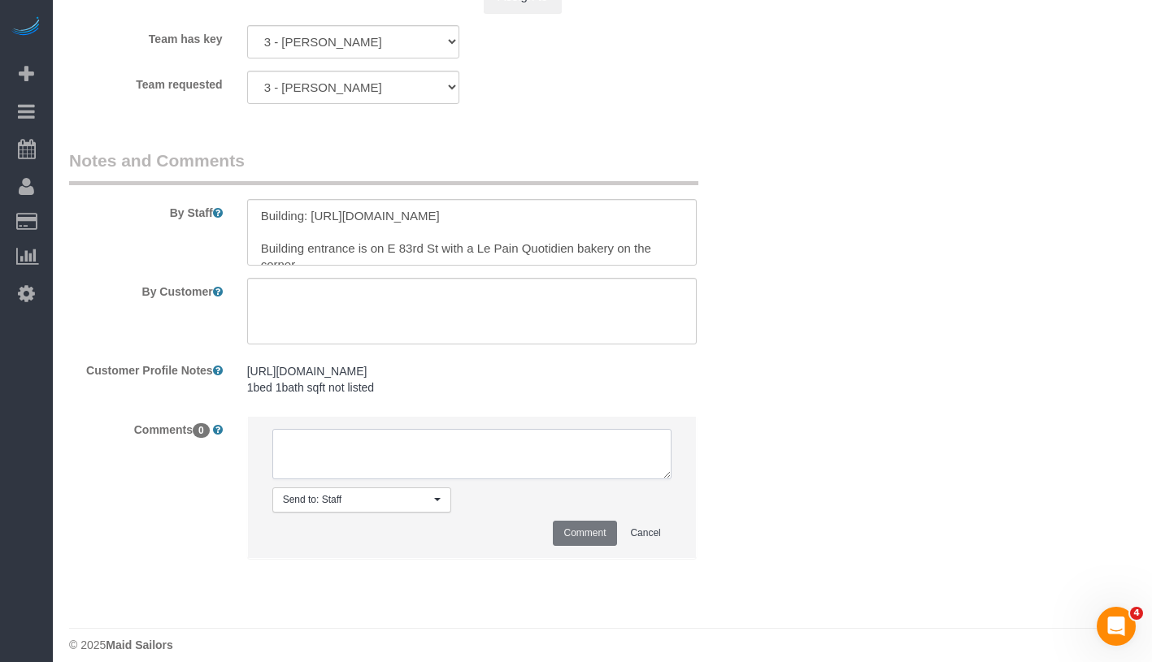
paste textarea "My work has asked me to RTO Tuesdays and Thursdays. Did [PERSON_NAME] (sorry ab…"
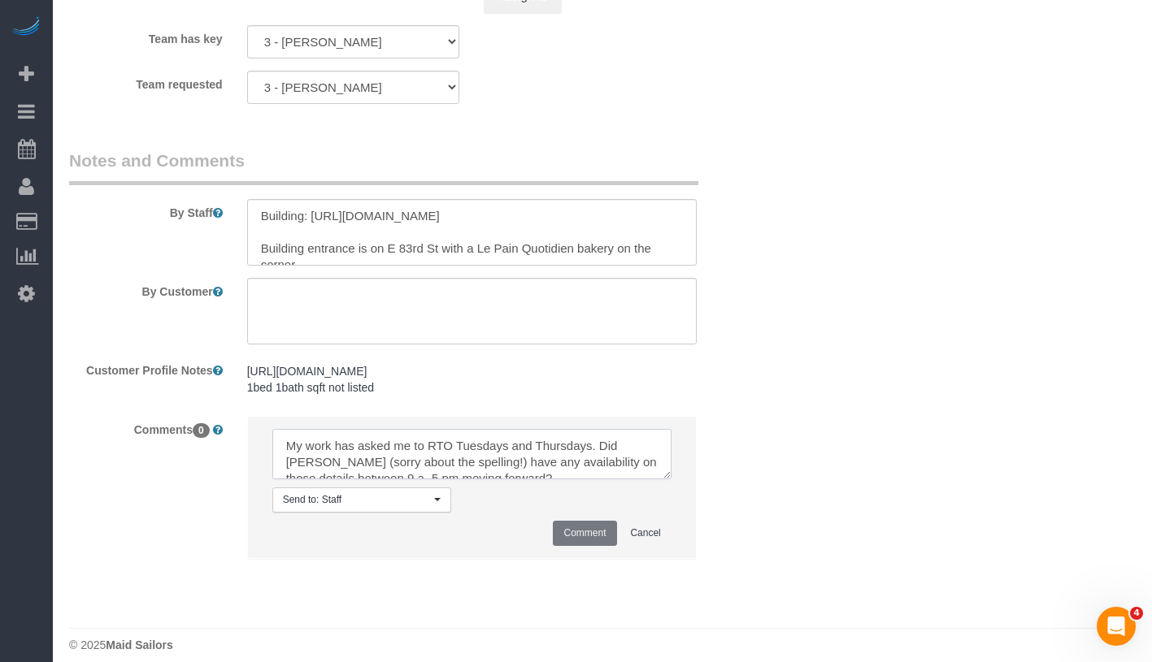
scroll to position [7, 0]
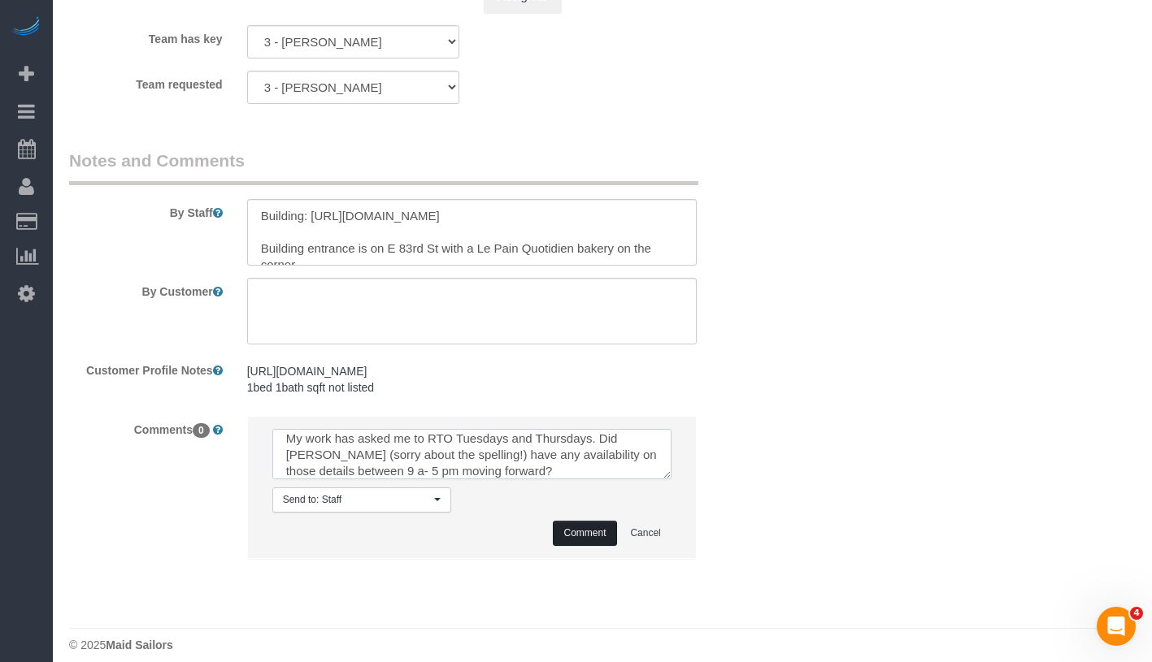
type textarea "My work has asked me to RTO Tuesdays and Thursdays. Did [PERSON_NAME] (sorry ab…"
click at [598, 546] on button "Comment" at bounding box center [584, 533] width 63 height 25
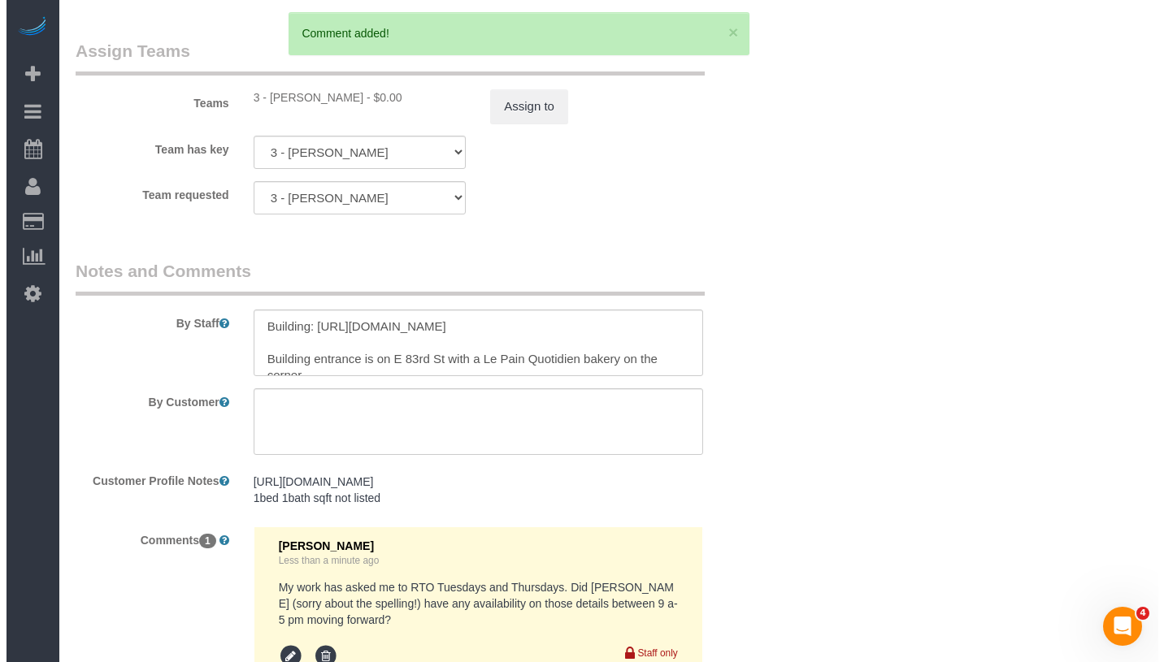
scroll to position [1775, 0]
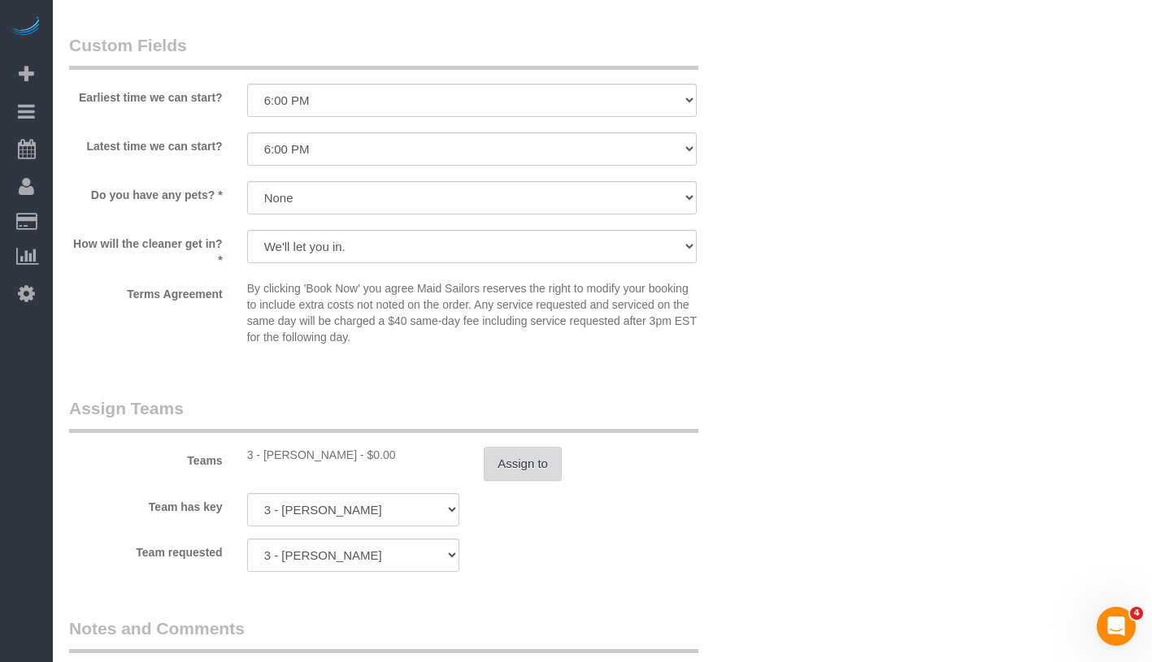
click at [538, 481] on button "Assign to" at bounding box center [523, 464] width 78 height 34
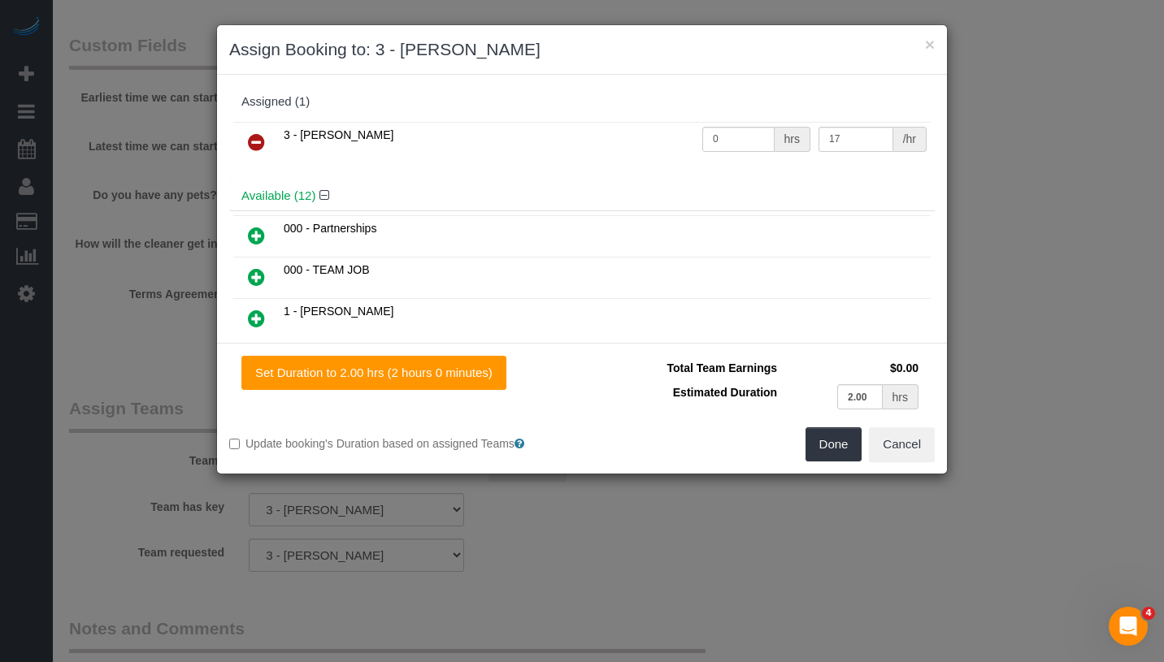
click at [254, 144] on icon at bounding box center [256, 142] width 17 height 20
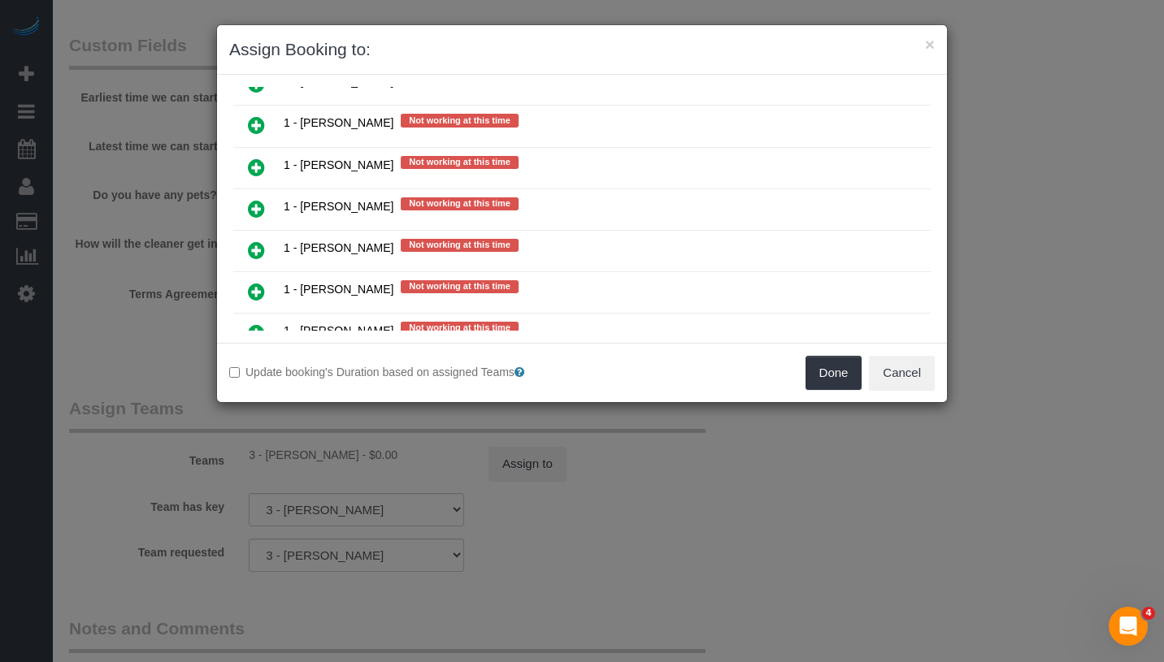
scroll to position [1459, 0]
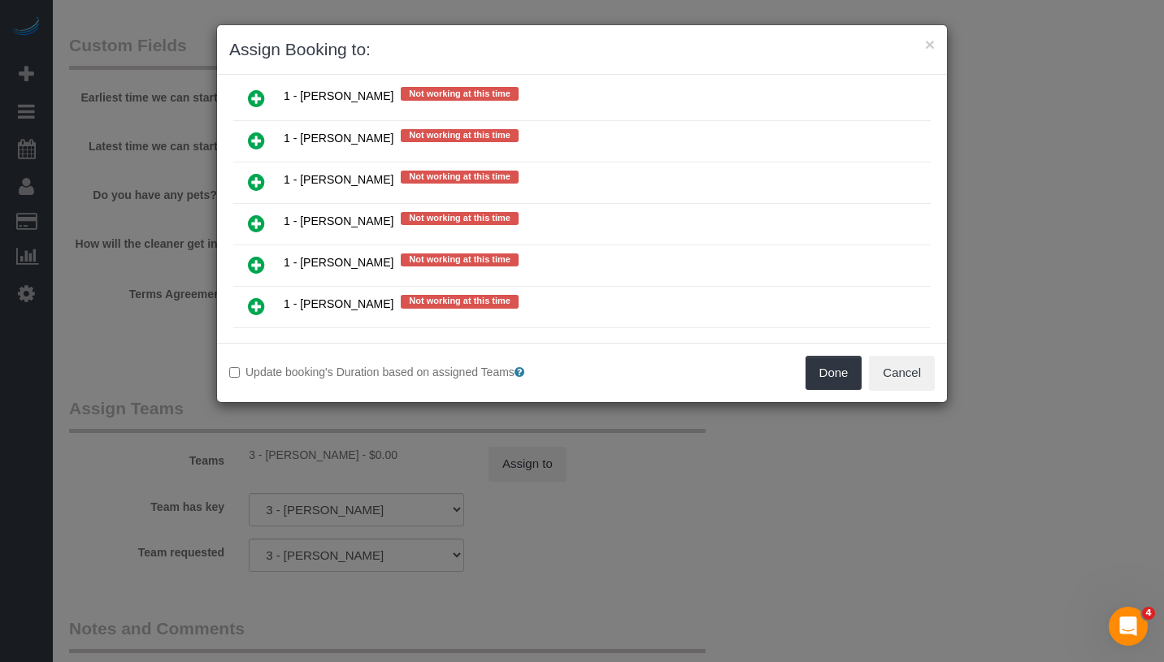
click at [257, 297] on icon at bounding box center [256, 307] width 17 height 20
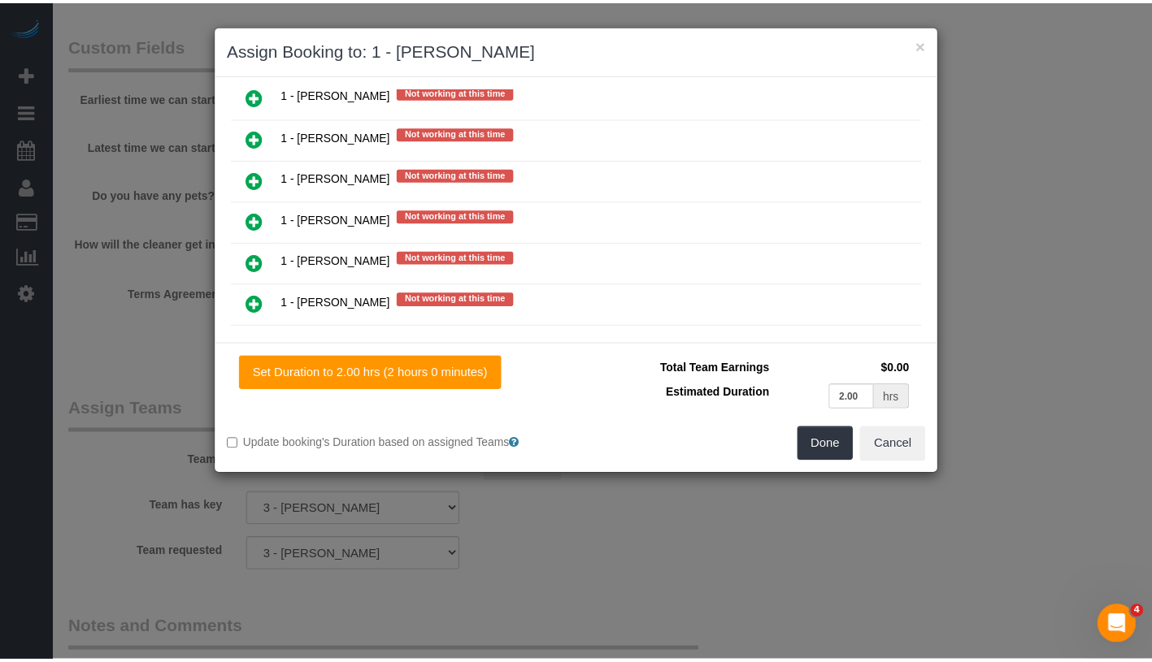
scroll to position [1497, 0]
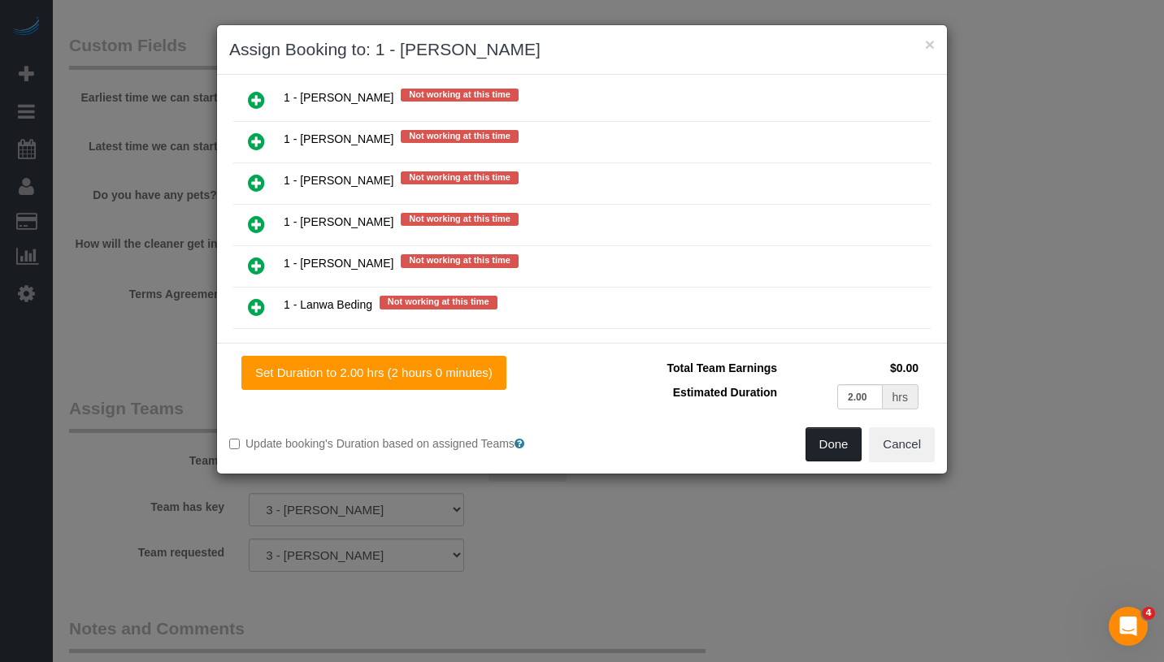
click at [810, 446] on button "Done" at bounding box center [833, 445] width 57 height 34
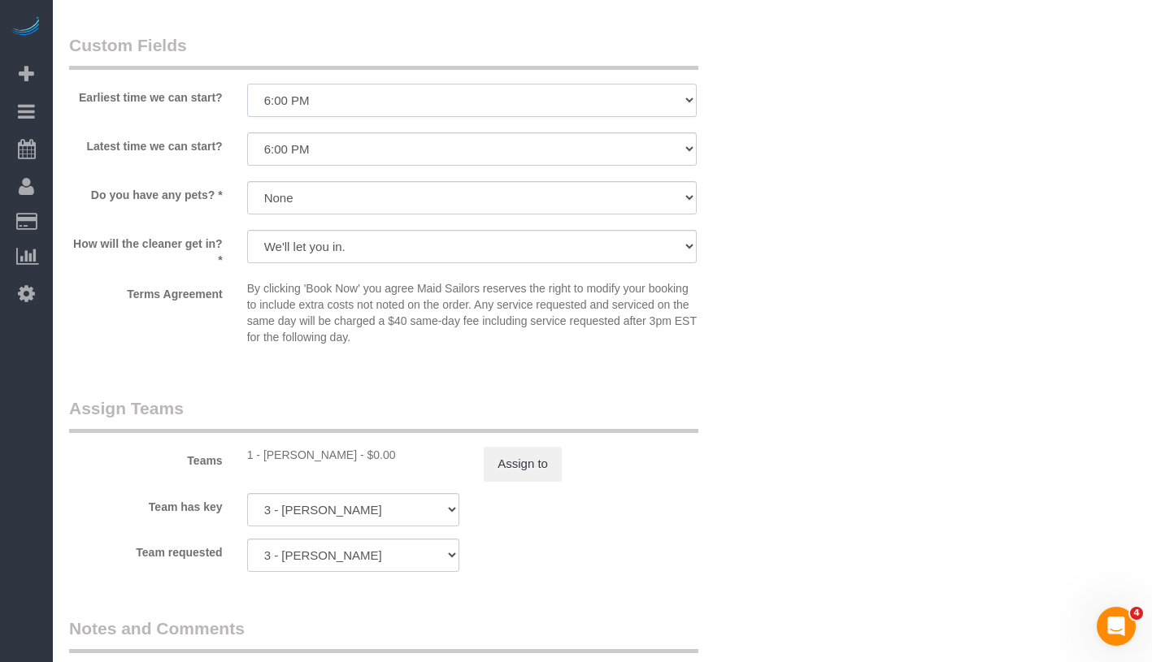
click at [350, 108] on select "I am not flexible, keep my selected time 8:00 AM 9:00 AM 10:00 AM 11:00 AM 12:0…" at bounding box center [471, 100] width 449 height 33
select select "number:57"
click at [376, 166] on select "I am not flexible, keep my selected time 8:00 AM 9:00 AM 10:00 AM 11:00 AM 12:0…" at bounding box center [471, 148] width 449 height 33
select select "number:77"
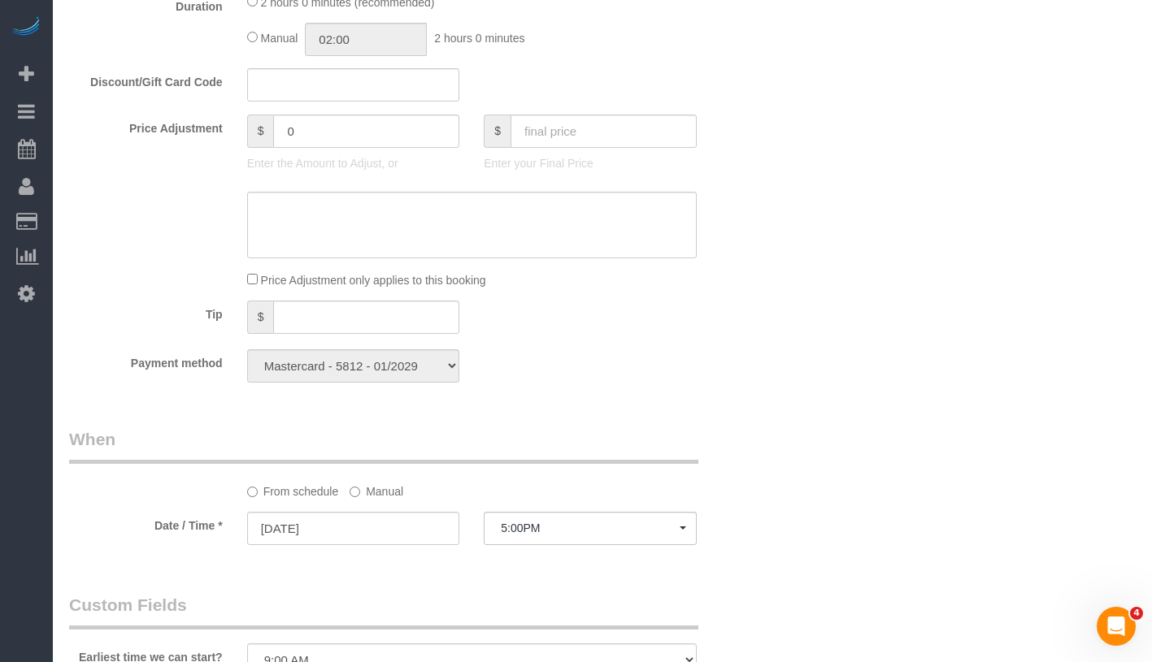
scroll to position [1519, 0]
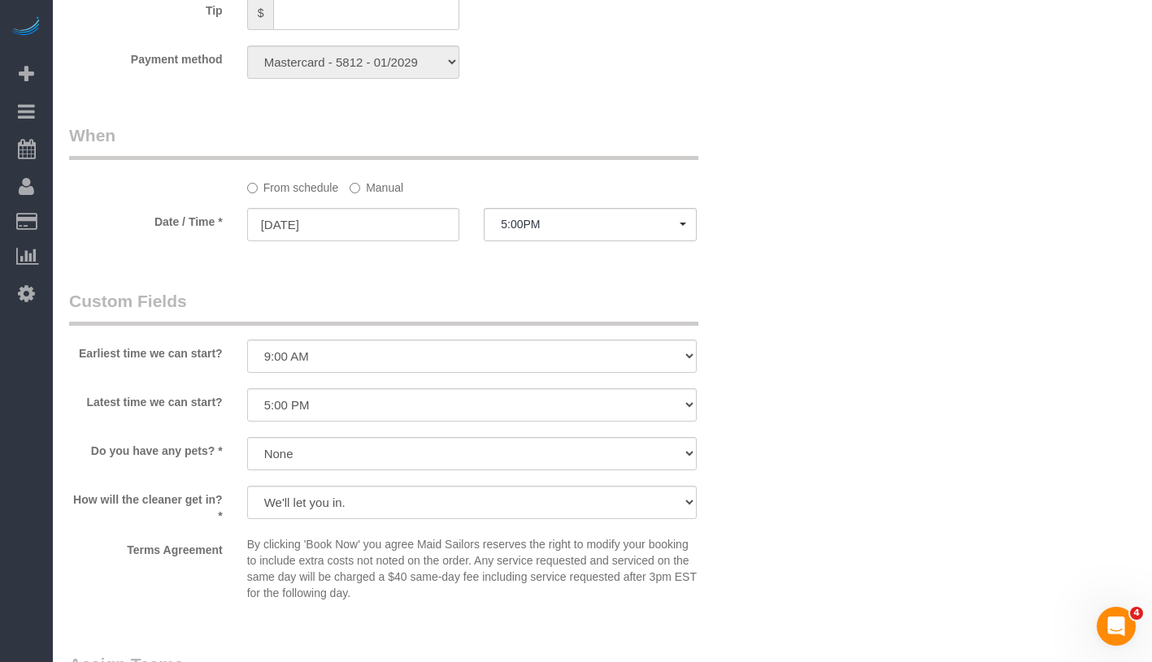
click at [386, 196] on label "Manual" at bounding box center [376, 185] width 54 height 22
